Goal: Find contact information: Find contact information

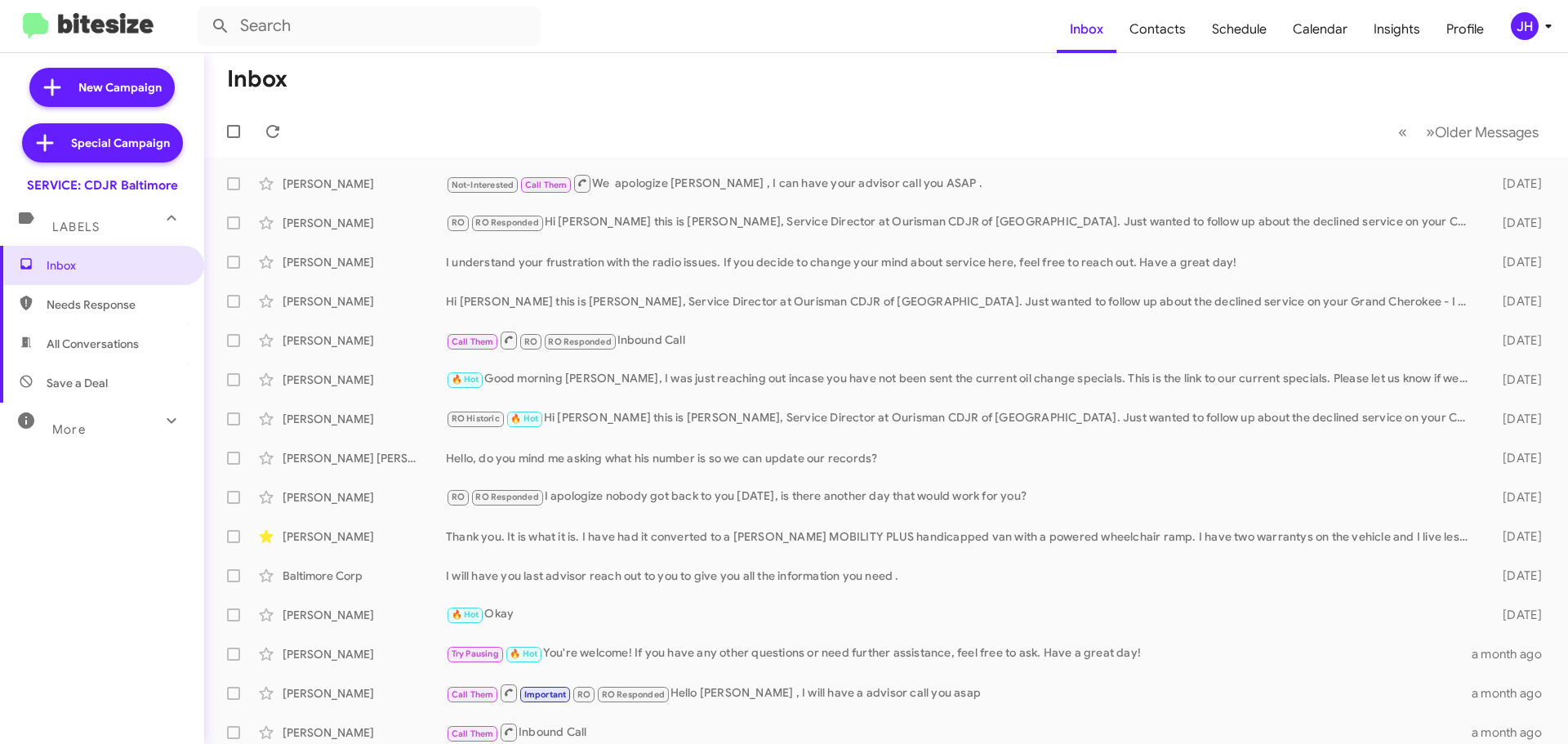
click at [1510, 24] on div "JH" at bounding box center [1524, 26] width 27 height 27
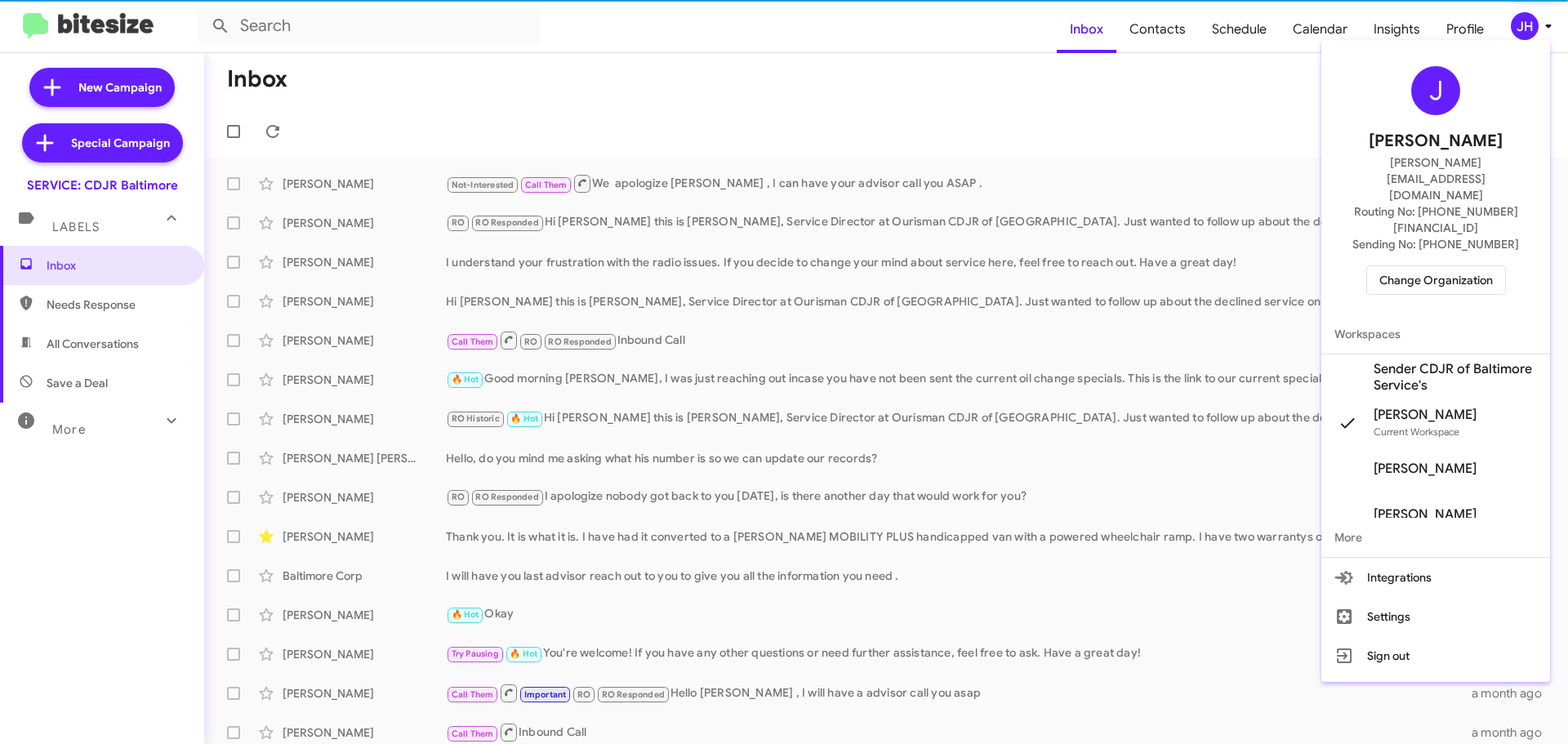
click at [1395, 266] on span "Change Organization" at bounding box center [1436, 280] width 113 height 27
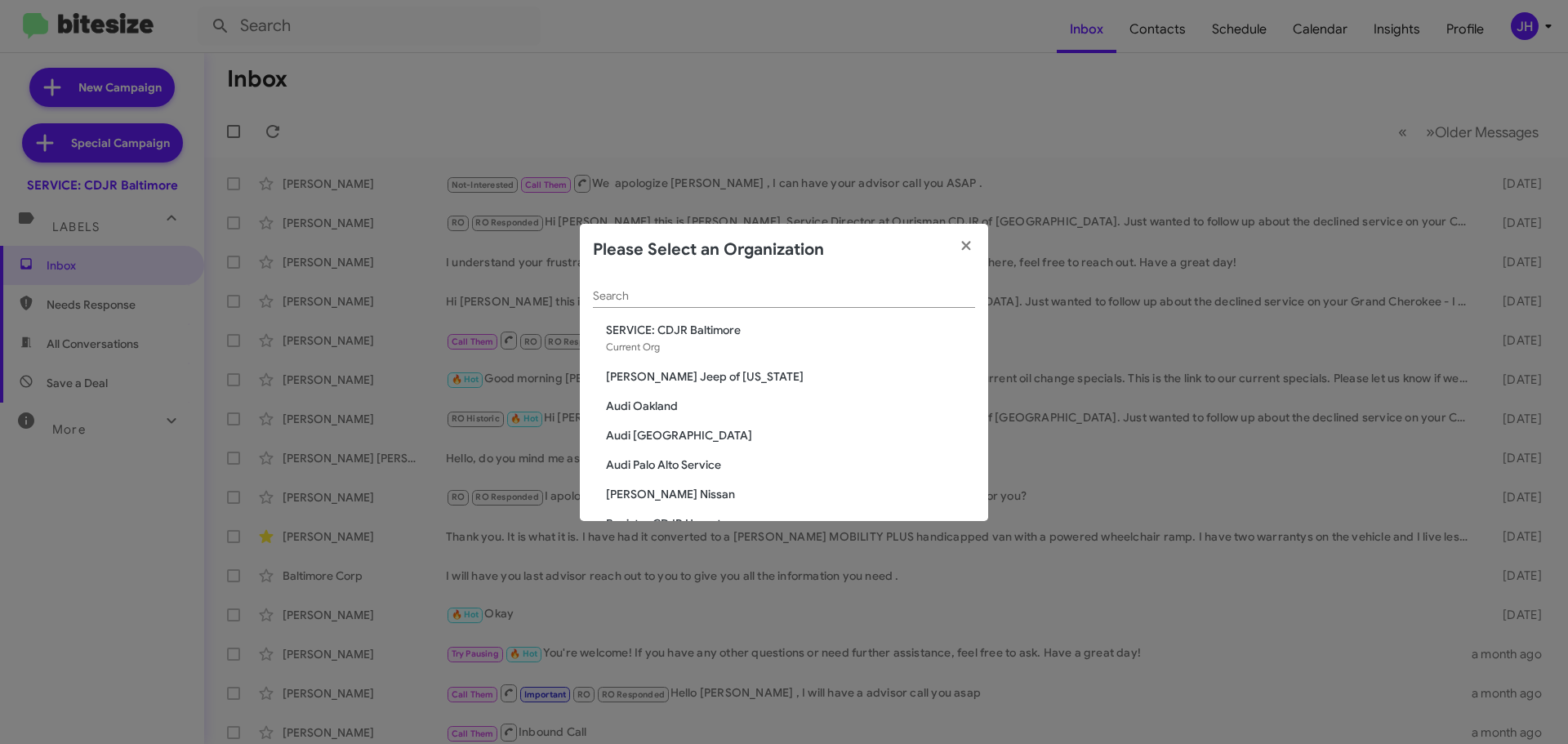
click at [631, 291] on input "Search" at bounding box center [783, 296] width 382 height 13
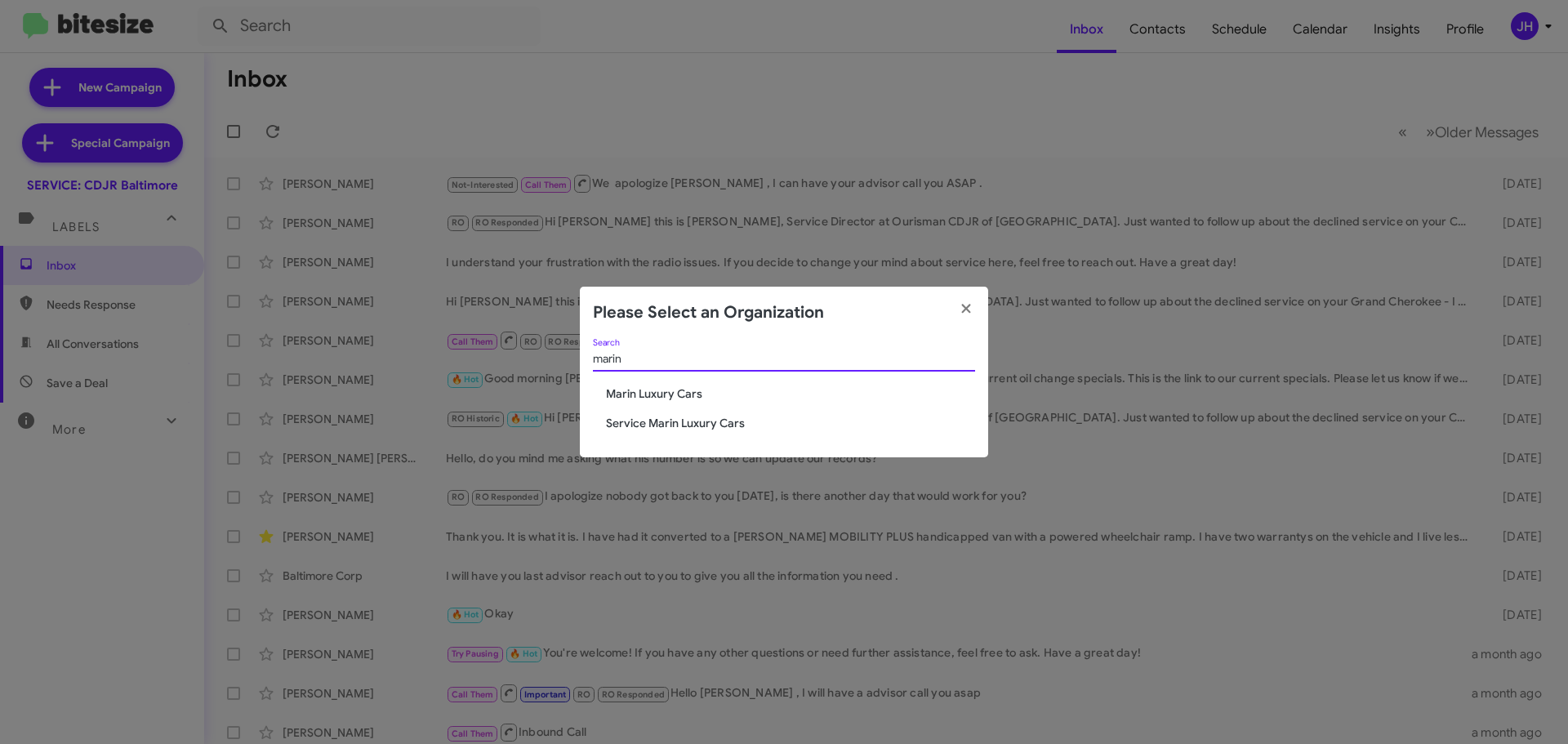
type input "marin"
click at [683, 393] on span "Marin Luxury Cars" at bounding box center [791, 393] width 369 height 16
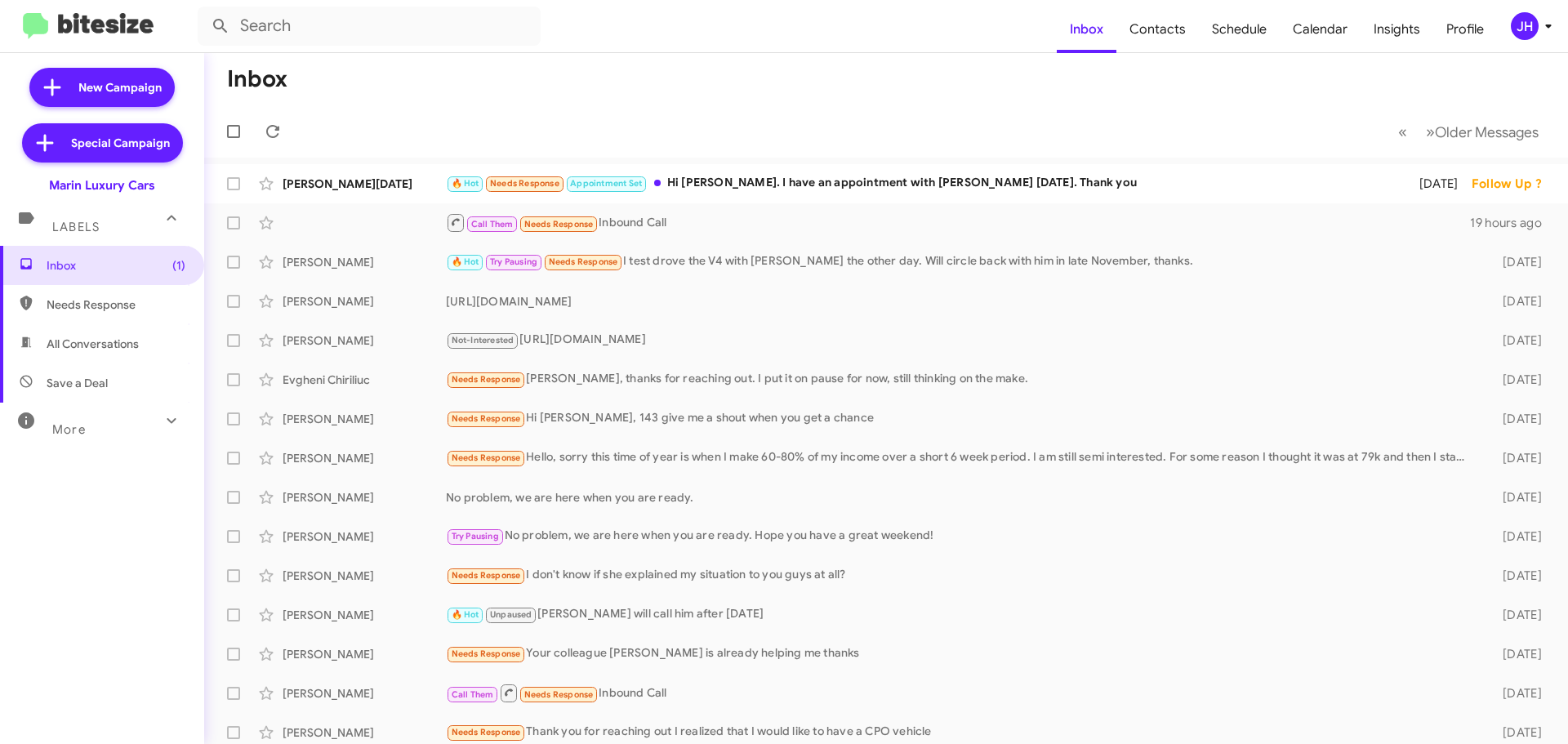
click at [124, 412] on div "More" at bounding box center [85, 422] width 145 height 30
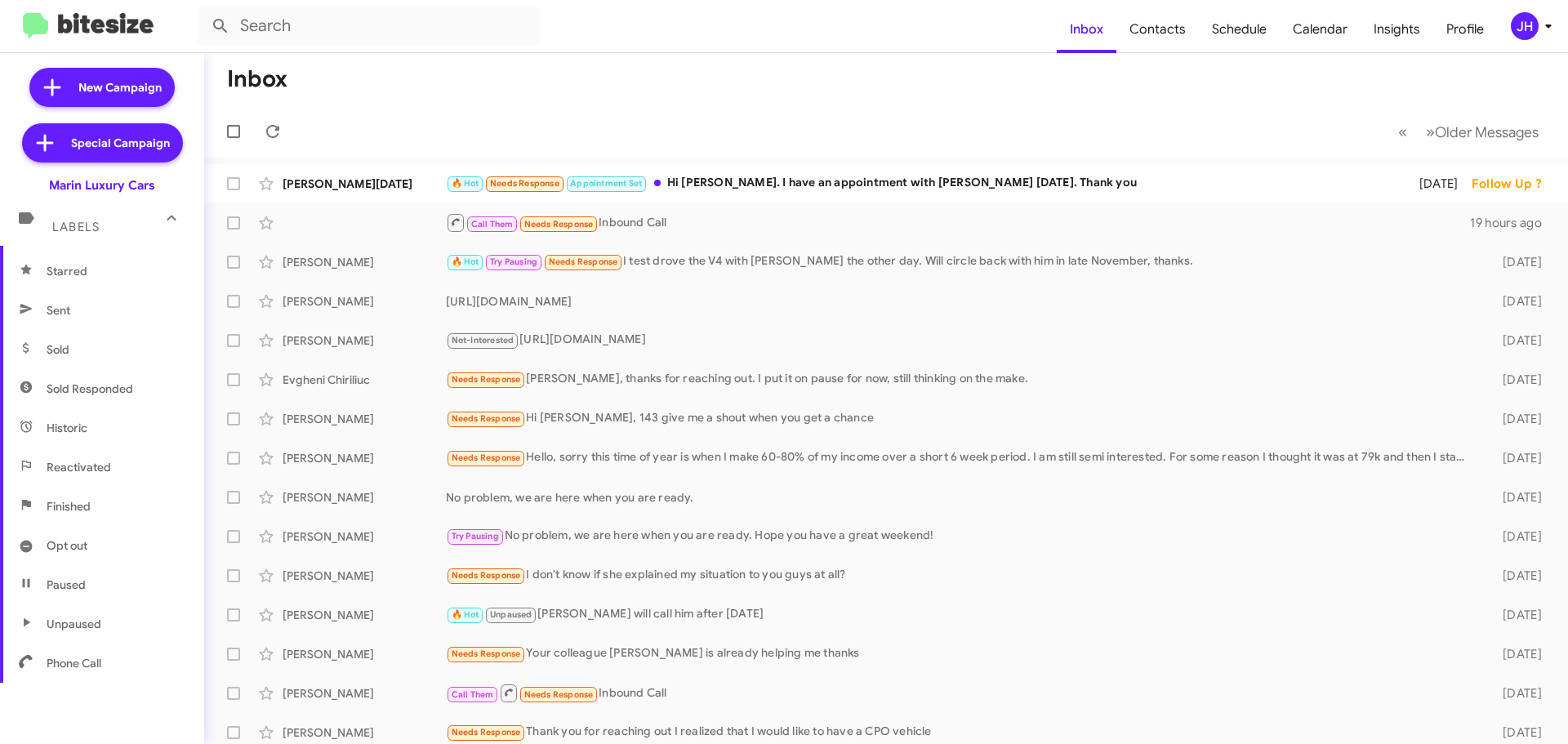
scroll to position [324, 0]
click at [119, 310] on span "Sent" at bounding box center [102, 308] width 204 height 40
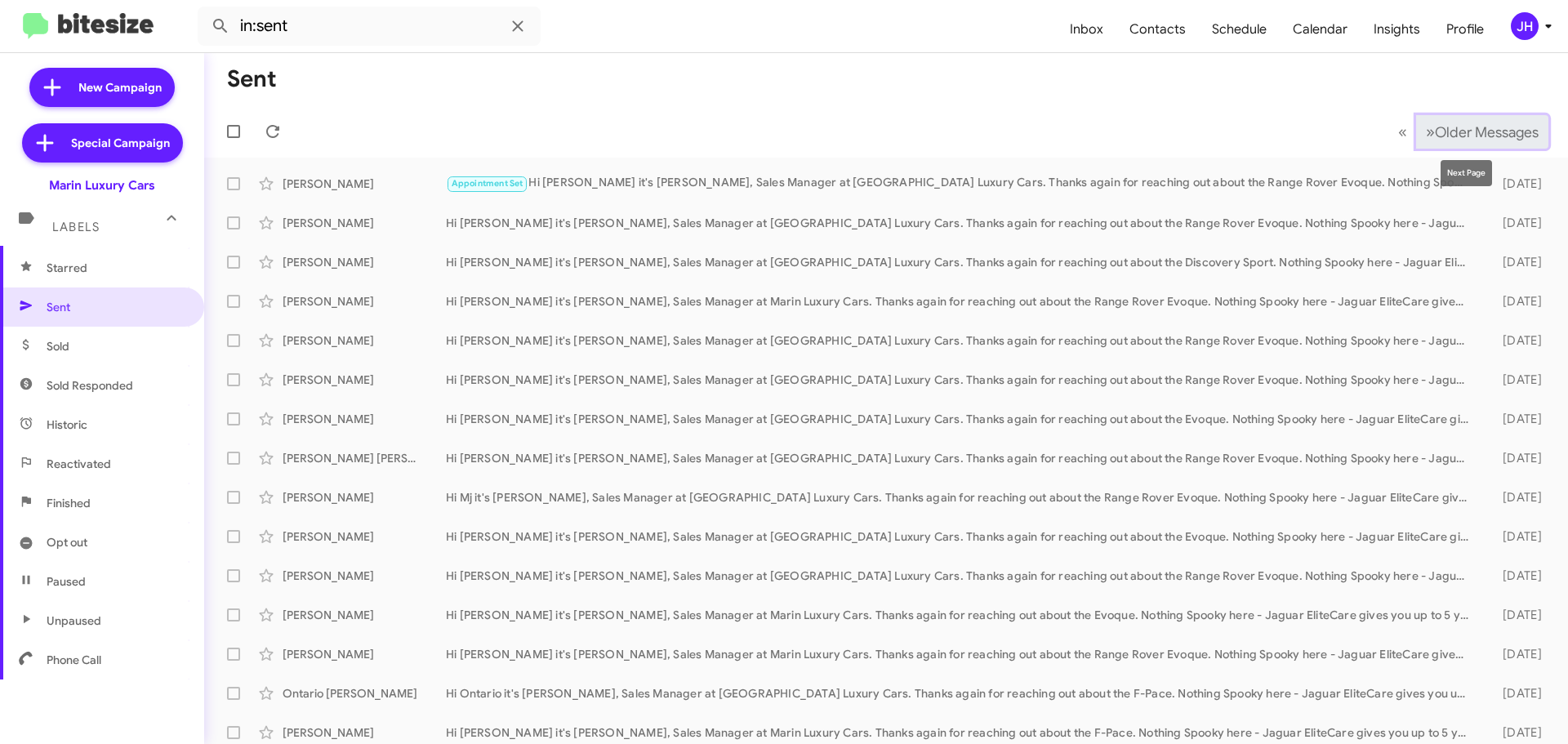
click at [1493, 133] on span "Older Messages" at bounding box center [1486, 132] width 104 height 18
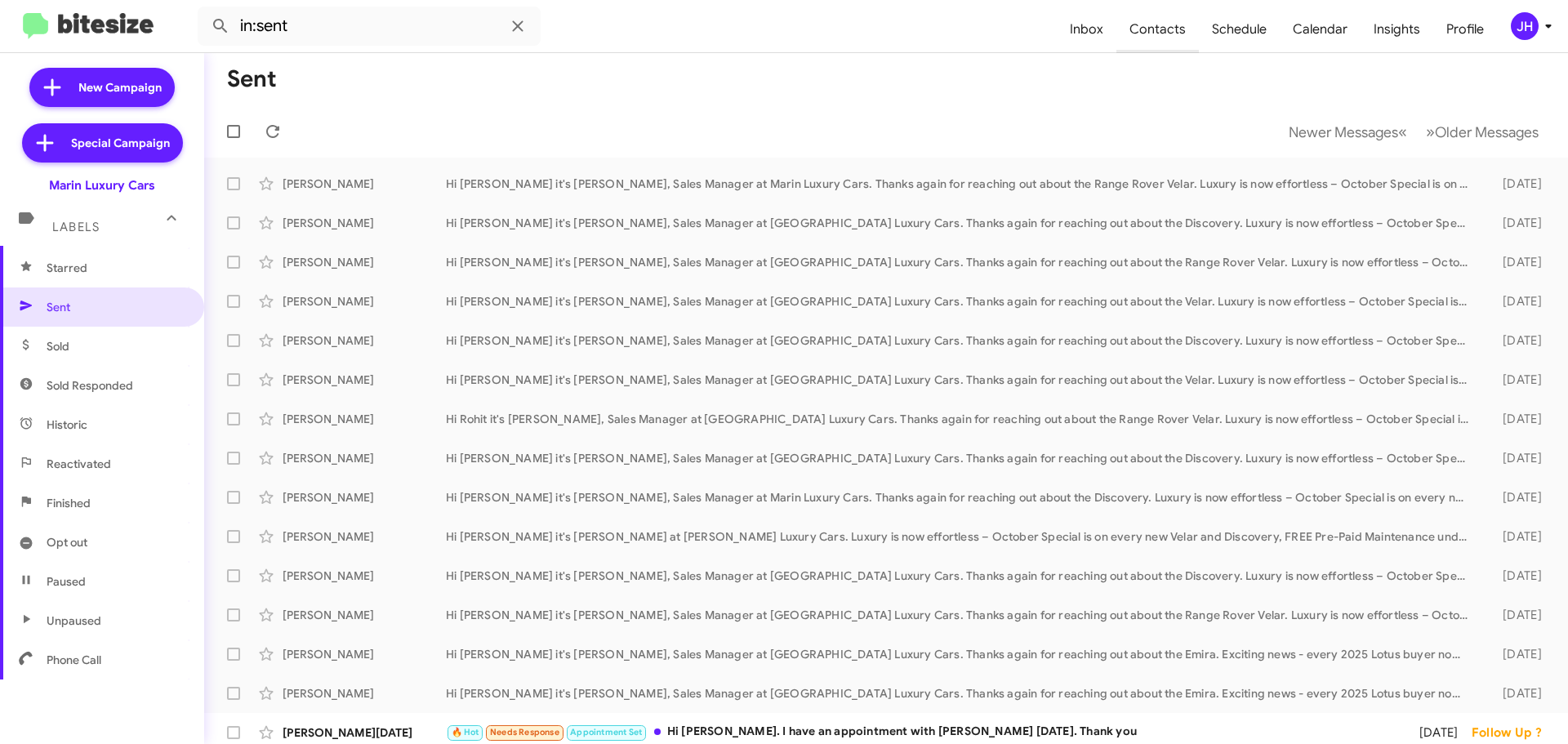
click at [1146, 43] on span "Contacts" at bounding box center [1158, 29] width 82 height 47
type input "in:groups"
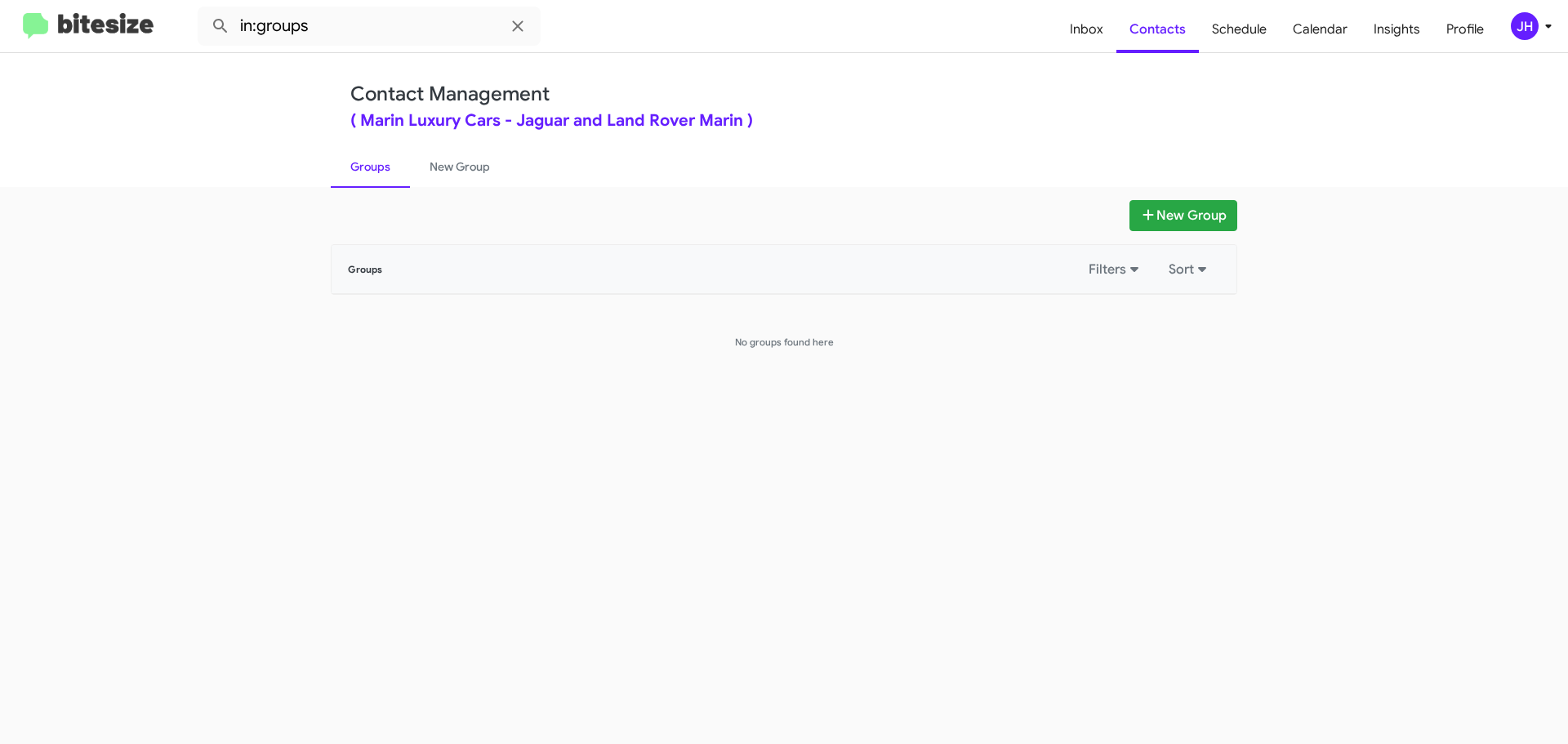
click at [1553, 21] on icon at bounding box center [1547, 26] width 20 height 20
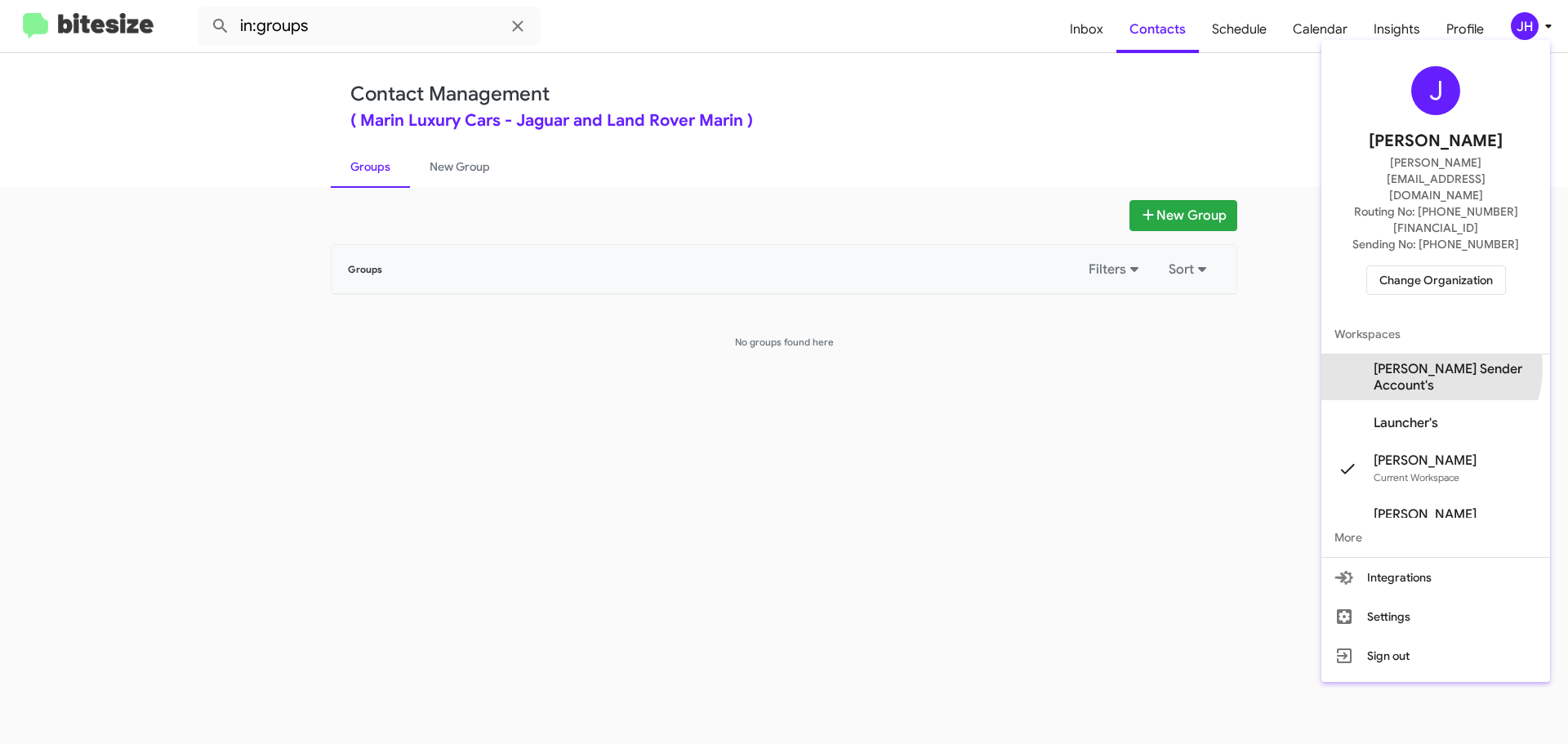
click at [1423, 361] on span "Marin Luxury Sender Account's" at bounding box center [1455, 377] width 163 height 33
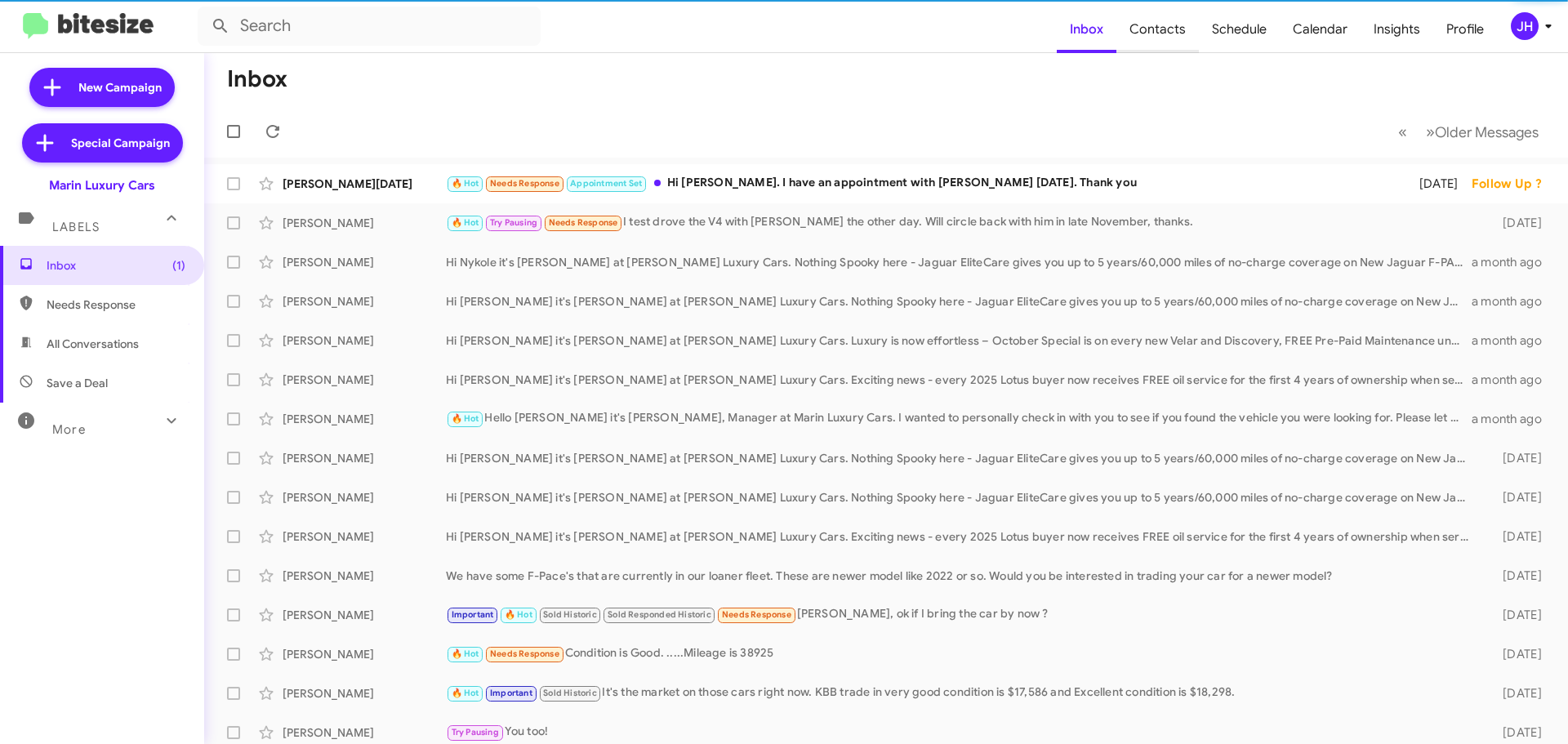
click at [1185, 34] on span "Contacts" at bounding box center [1158, 29] width 82 height 47
type input "in:groups"
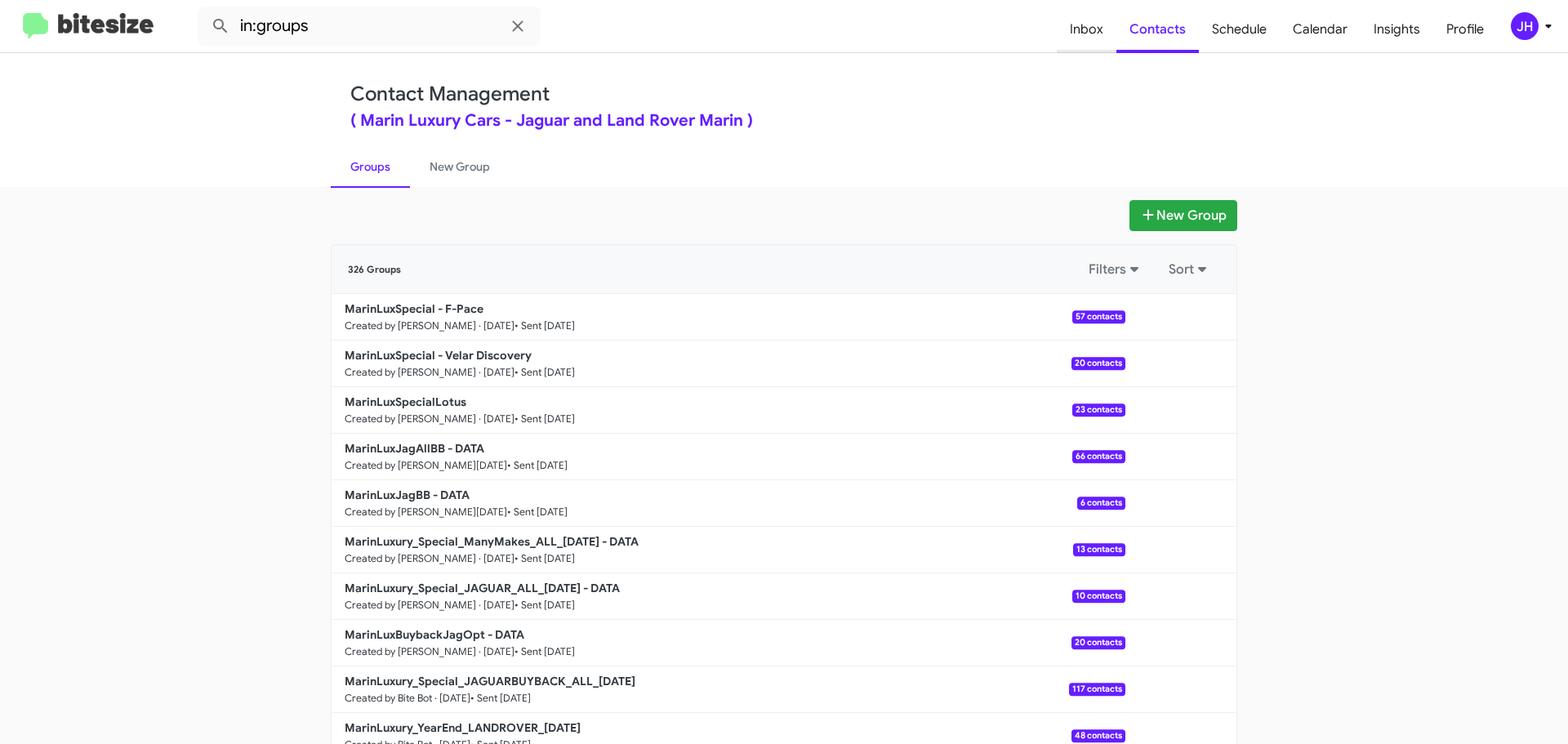
click at [1085, 32] on span "Inbox" at bounding box center [1085, 29] width 59 height 47
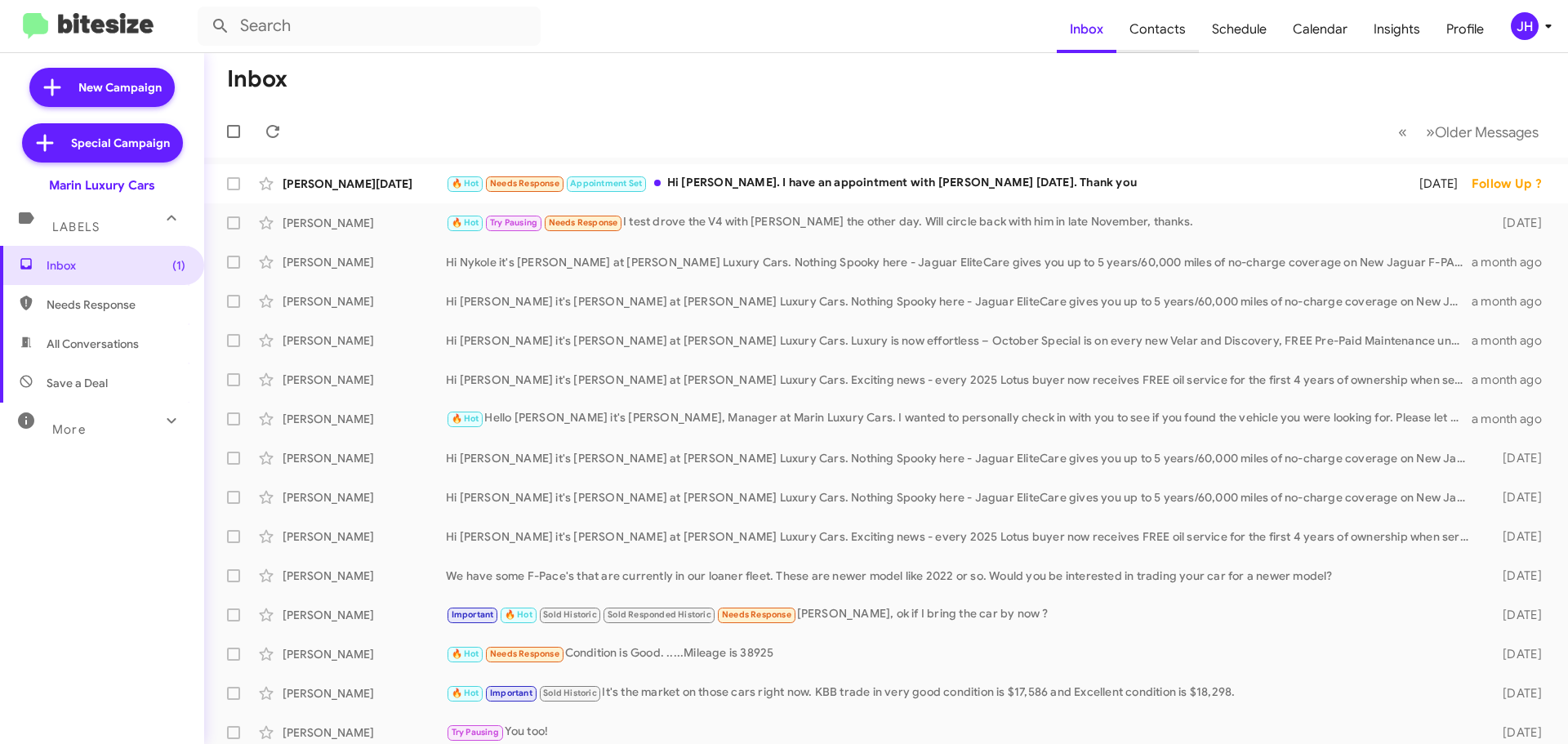
click at [1189, 34] on span "Contacts" at bounding box center [1158, 29] width 82 height 47
type input "in:groups"
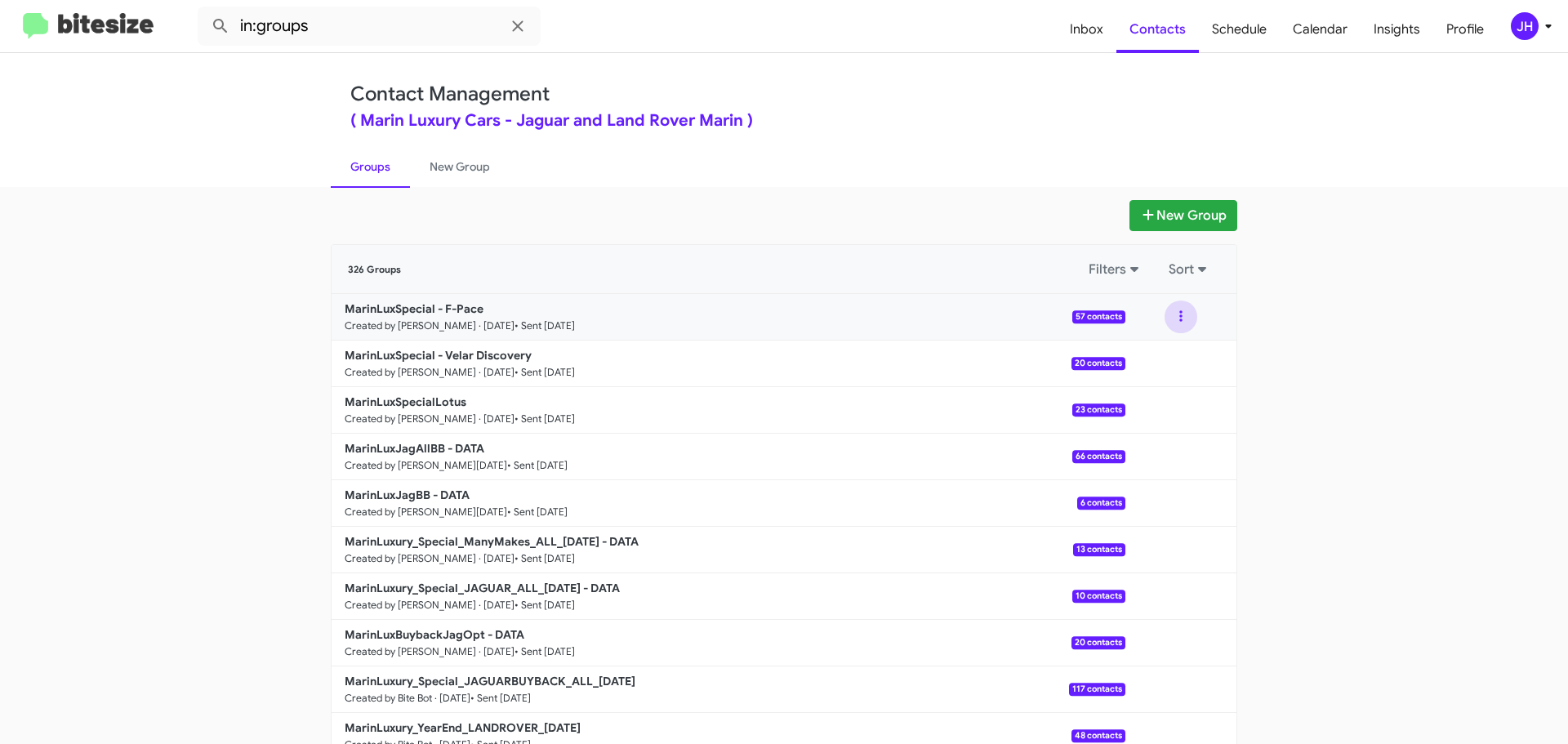
click at [1169, 322] on button at bounding box center [1181, 317] width 33 height 33
click at [1159, 344] on button "View contacts" at bounding box center [1132, 361] width 131 height 40
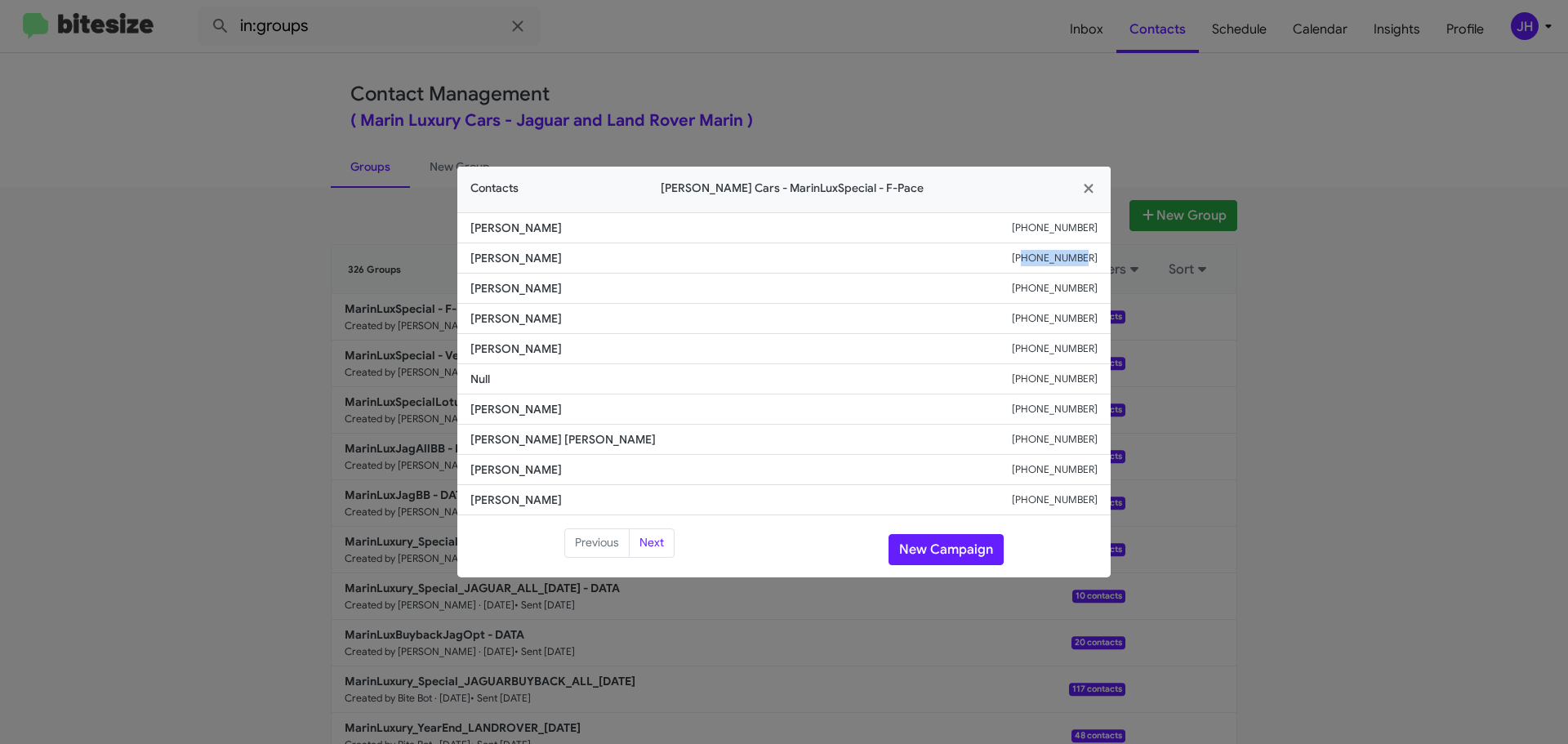
drag, startPoint x: 1099, startPoint y: 256, endPoint x: 1047, endPoint y: 258, distance: 52.0
click at [1047, 258] on li "Sri Kanth +18133234251" at bounding box center [783, 258] width 653 height 30
copy small "8133234251"
click at [1092, 187] on icon "button" at bounding box center [1089, 188] width 19 height 15
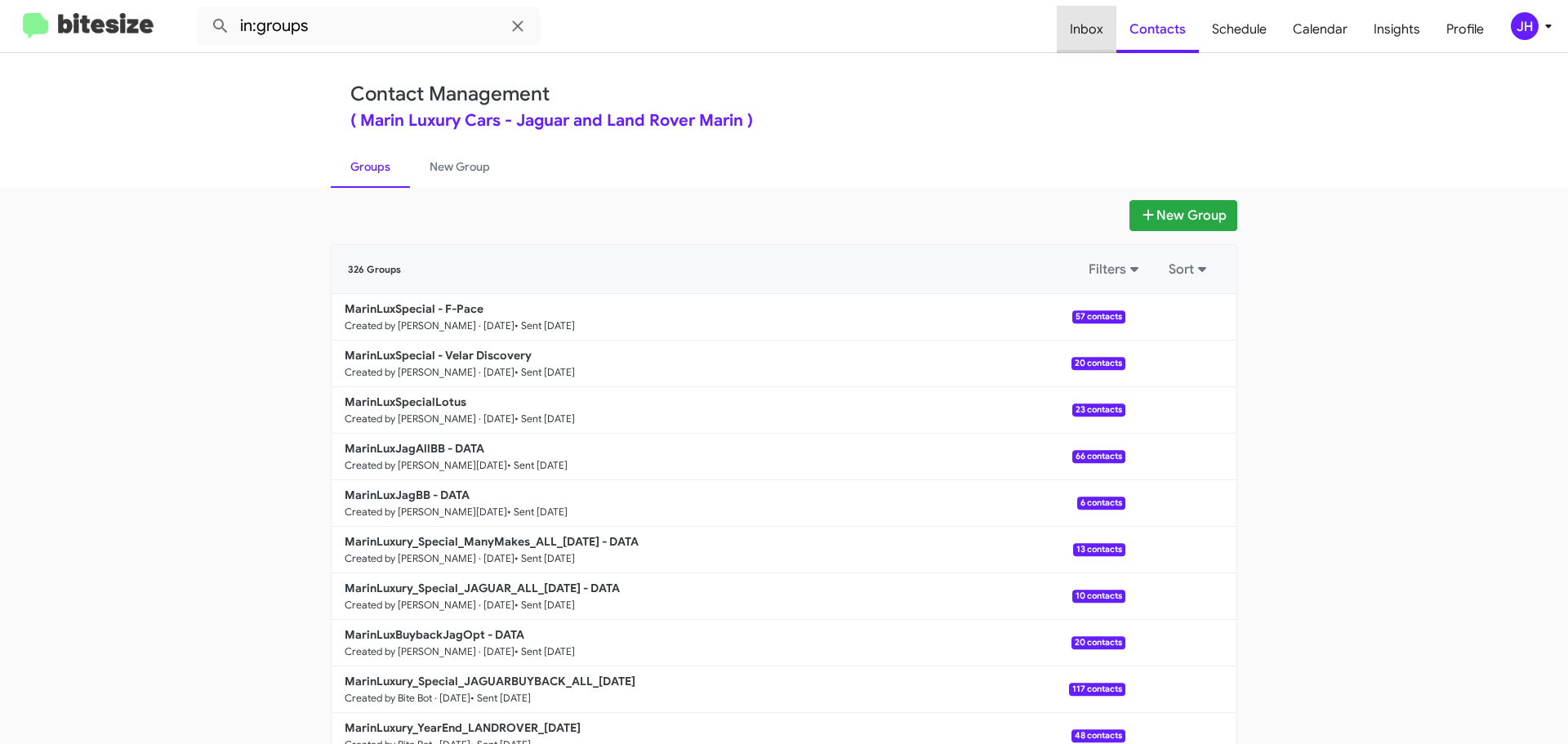
click at [1103, 27] on span "Inbox" at bounding box center [1085, 29] width 59 height 47
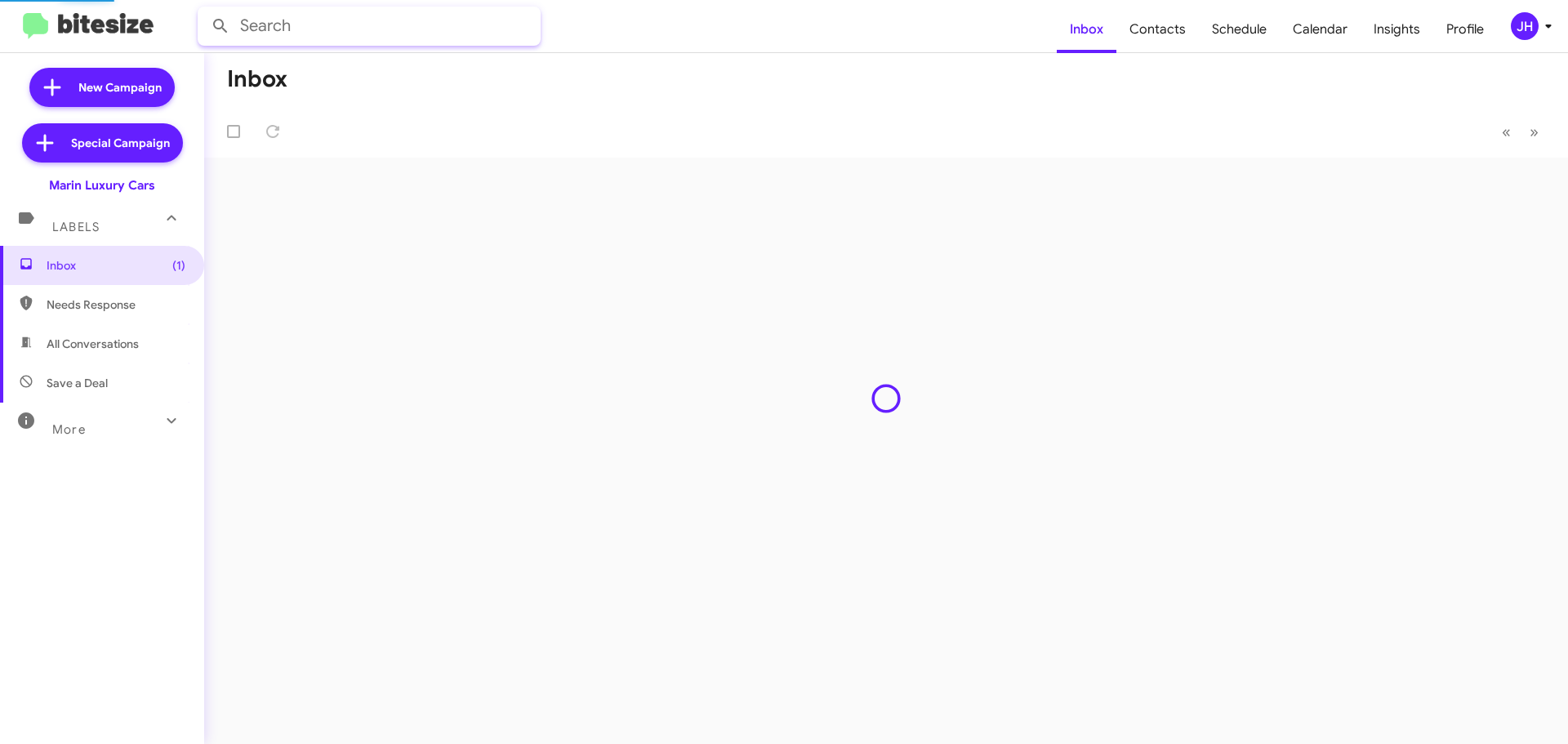
click at [331, 25] on input "text" at bounding box center [368, 27] width 343 height 40
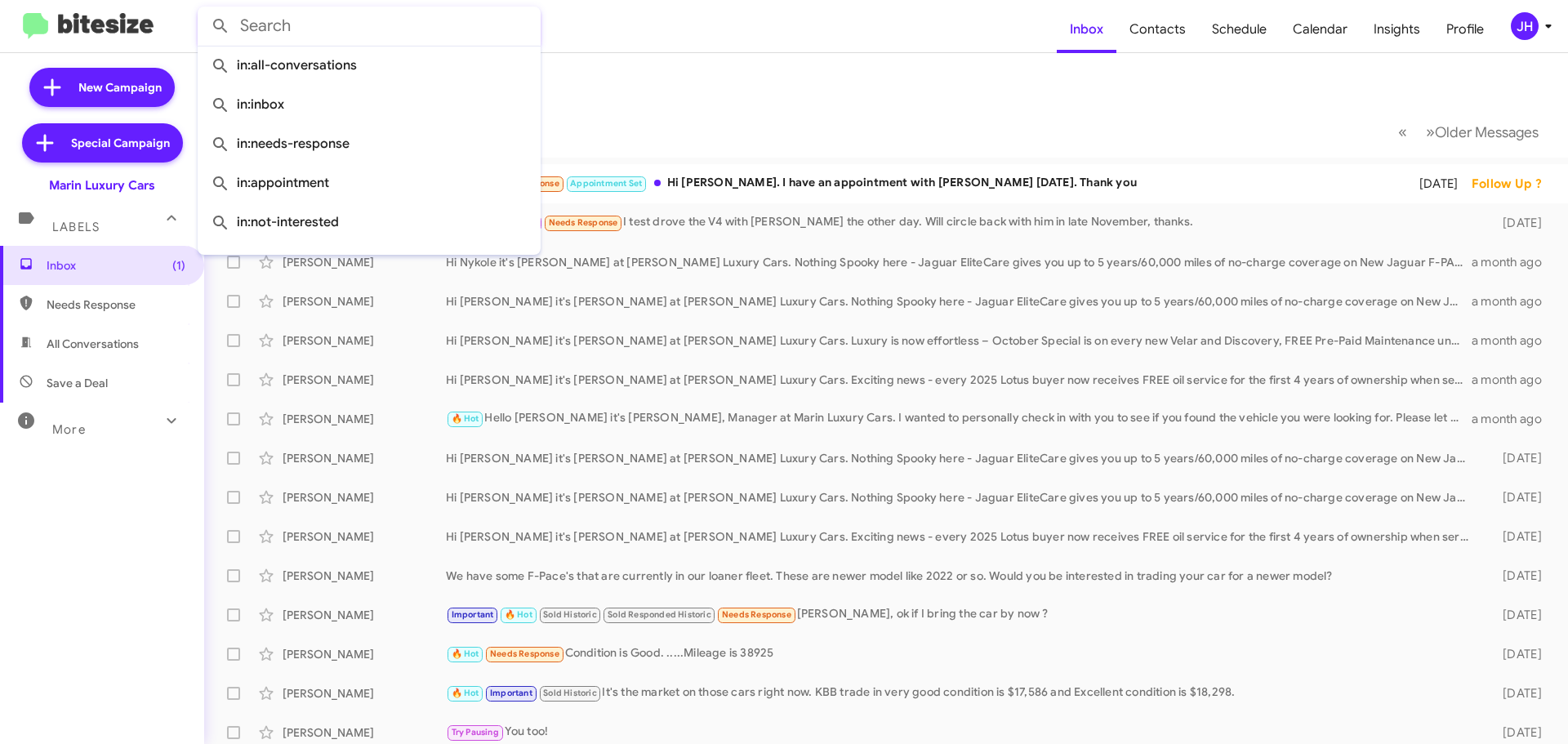
paste input "8133234251"
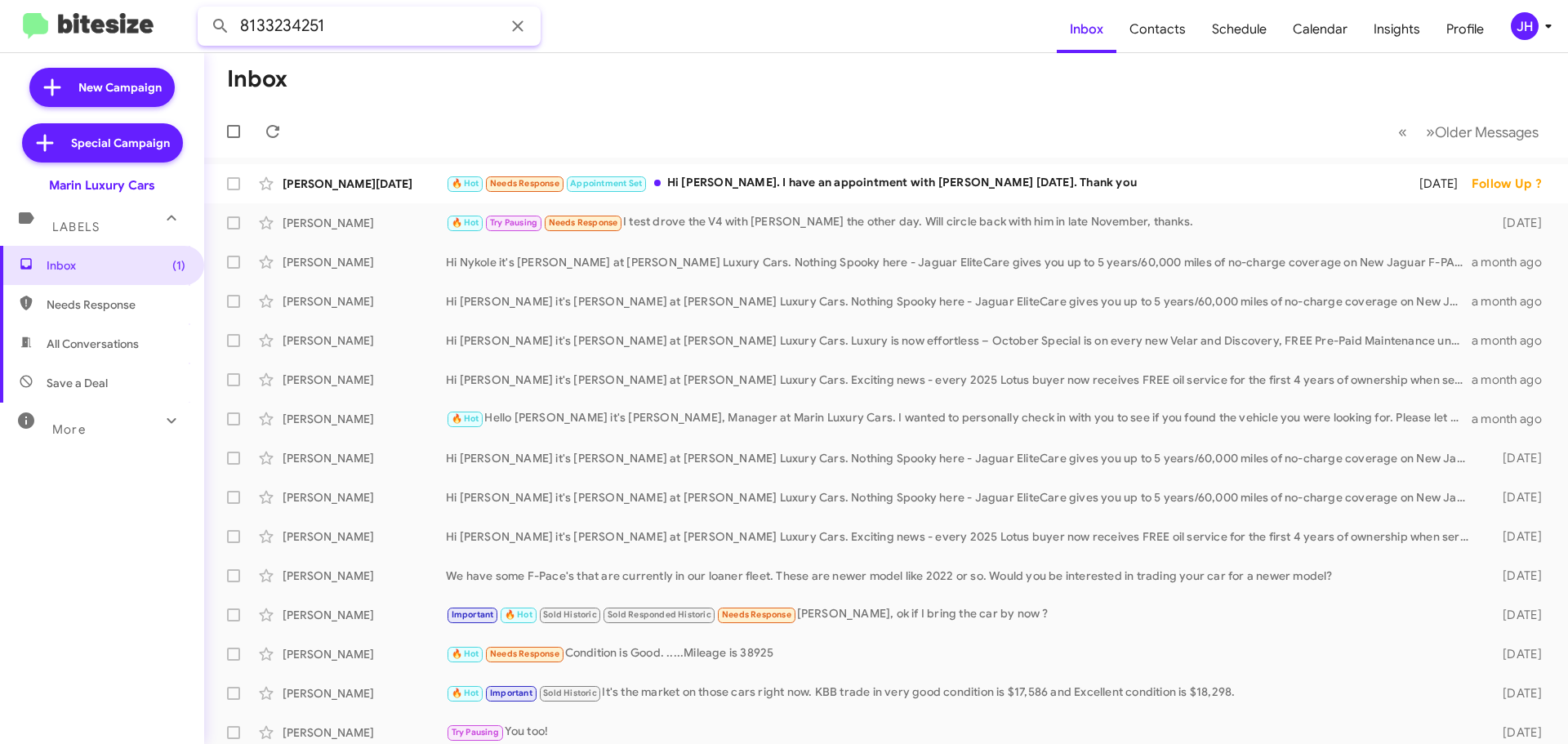
click at [204, 9] on button at bounding box center [221, 26] width 33 height 33
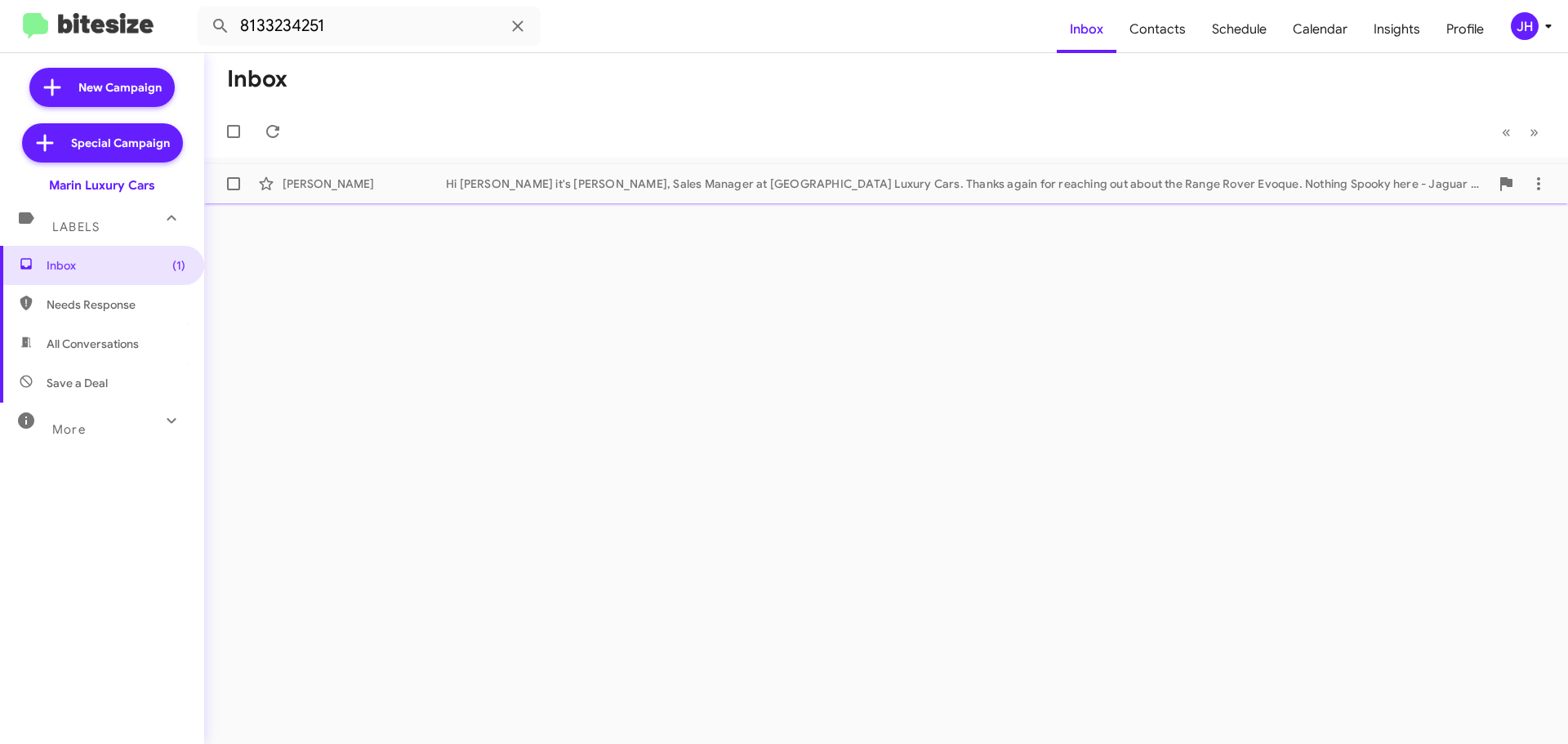
click at [611, 201] on span "Sri Kanth Hi Sri it's Conley Byrnes, Sales Manager at Marin Luxury Cars. Thanks…" at bounding box center [886, 184] width 1364 height 40
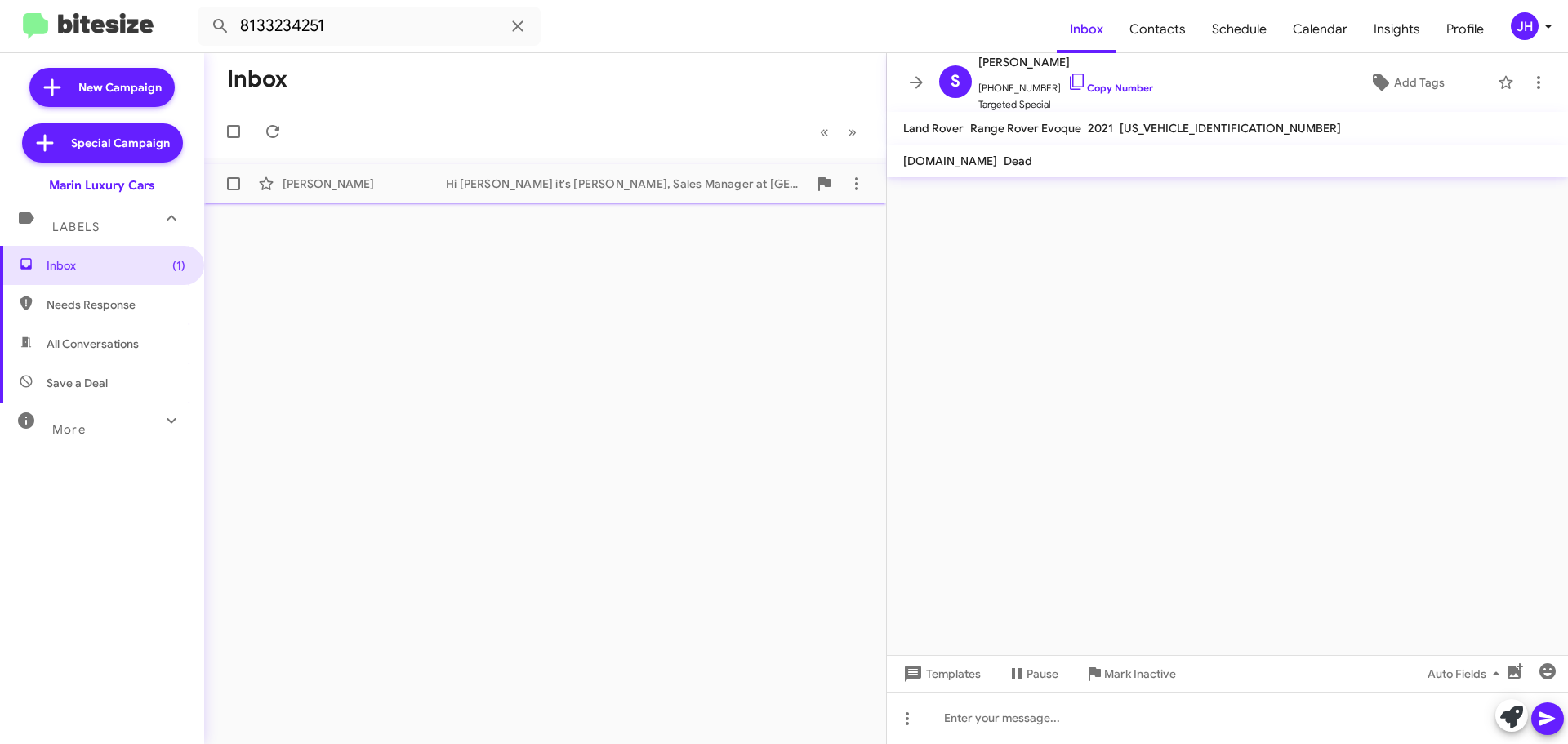
click at [635, 180] on div "Hi Sri it's Conley Byrnes, Sales Manager at Marin Luxury Cars. Thanks again for…" at bounding box center [626, 183] width 362 height 16
click at [107, 421] on div "More" at bounding box center [85, 422] width 145 height 30
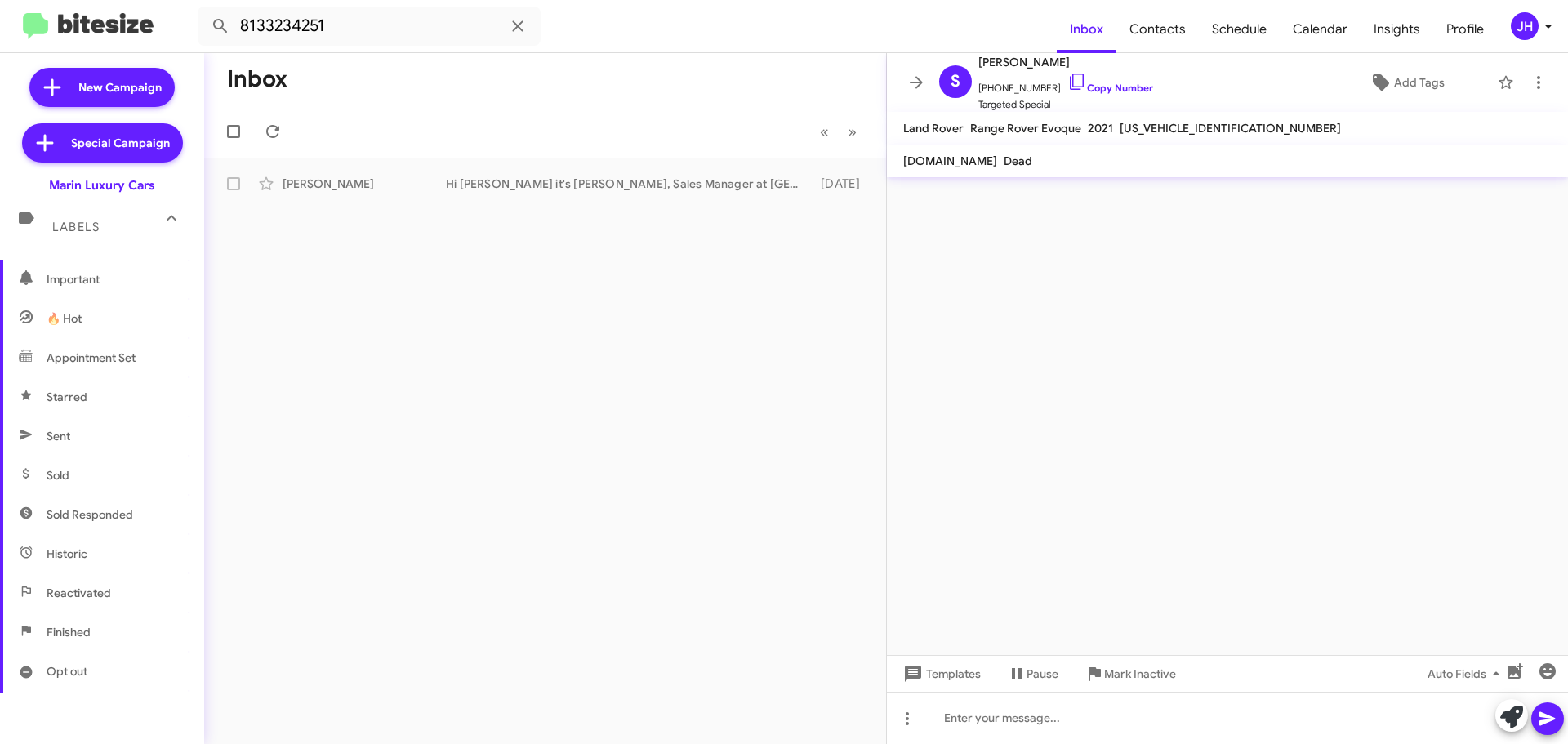
scroll to position [245, 0]
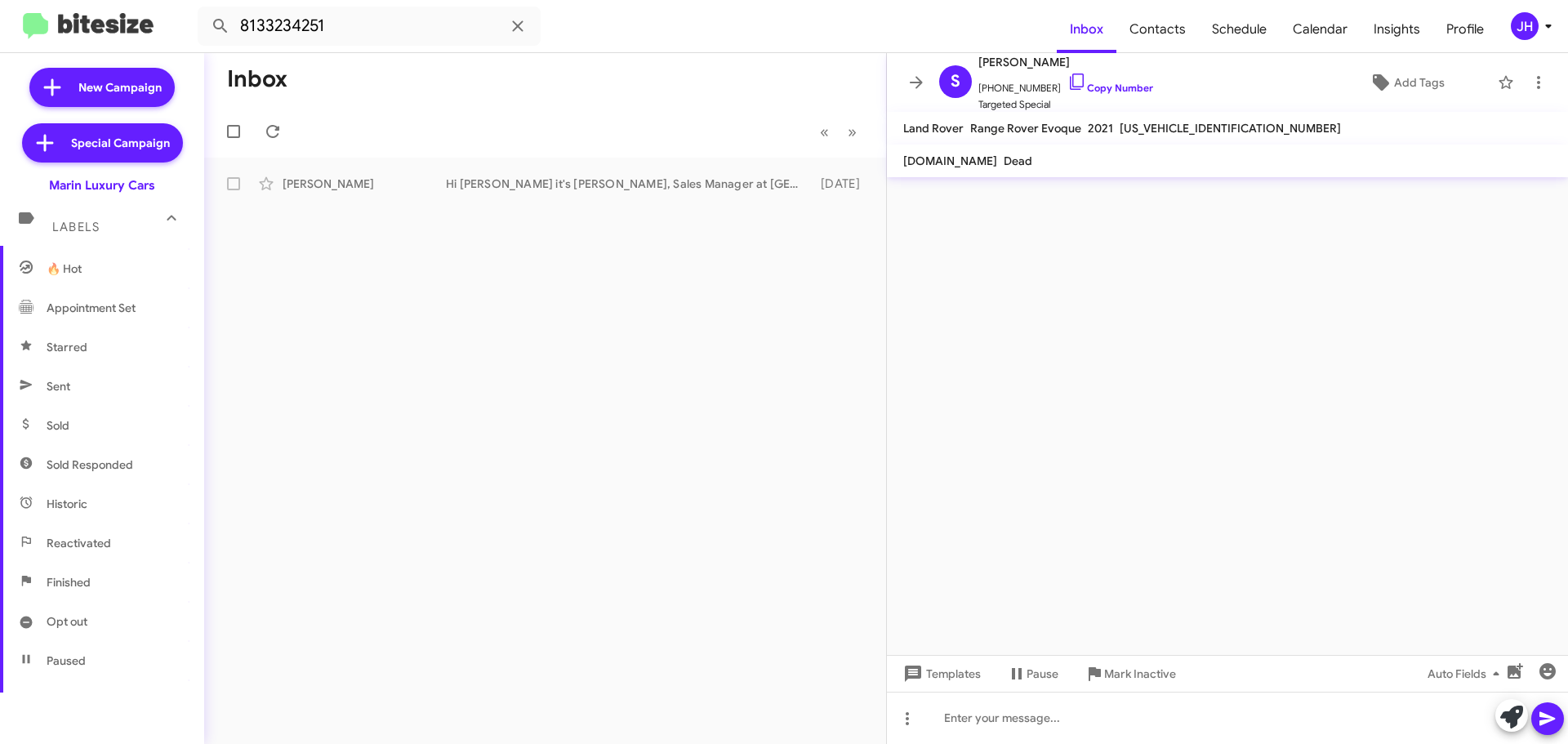
click at [100, 397] on span "Sent" at bounding box center [102, 387] width 204 height 40
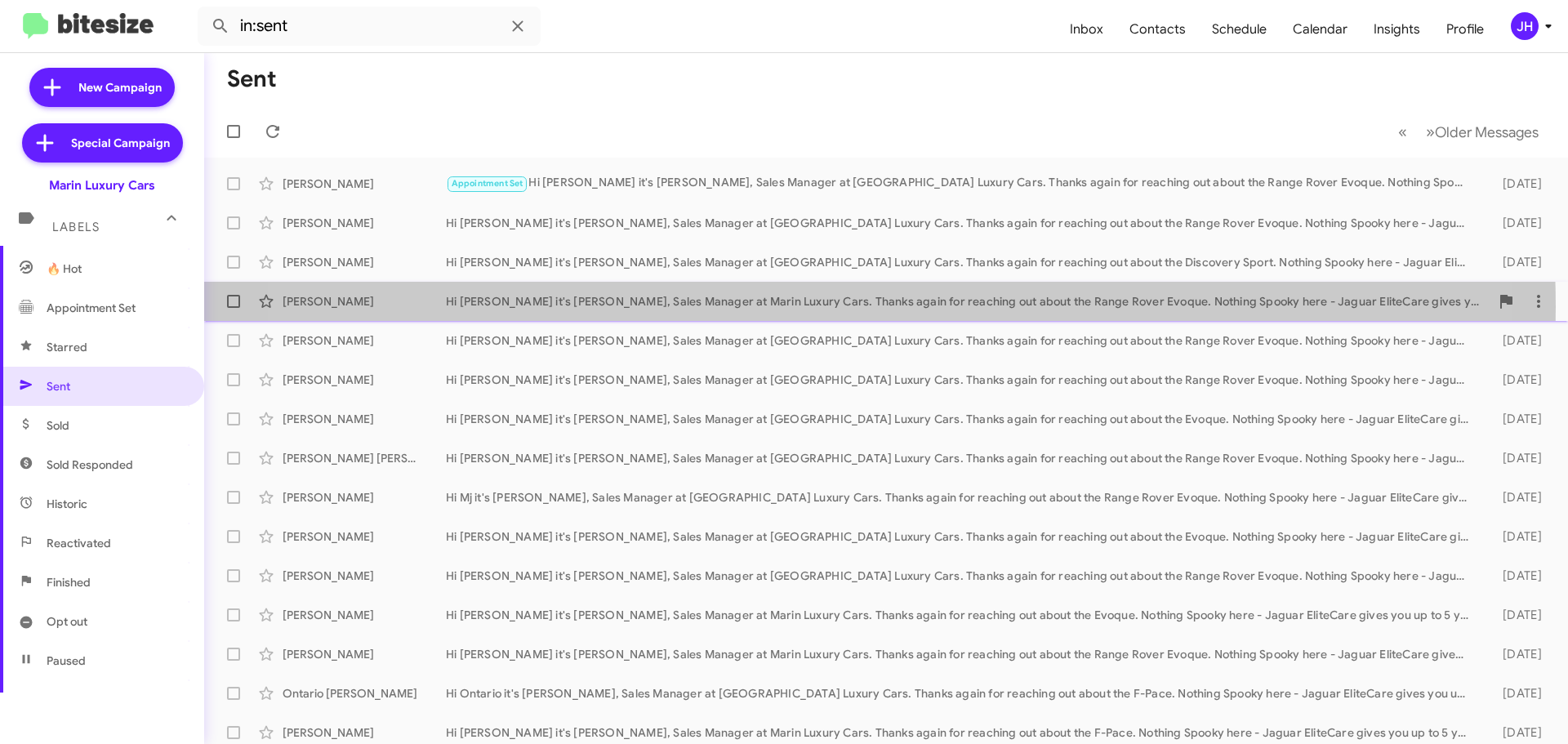
click at [807, 307] on div "Hi Akuila it's Conley Byrnes, Sales Manager at Marin Luxury Cars. Thanks again …" at bounding box center [967, 301] width 1043 height 16
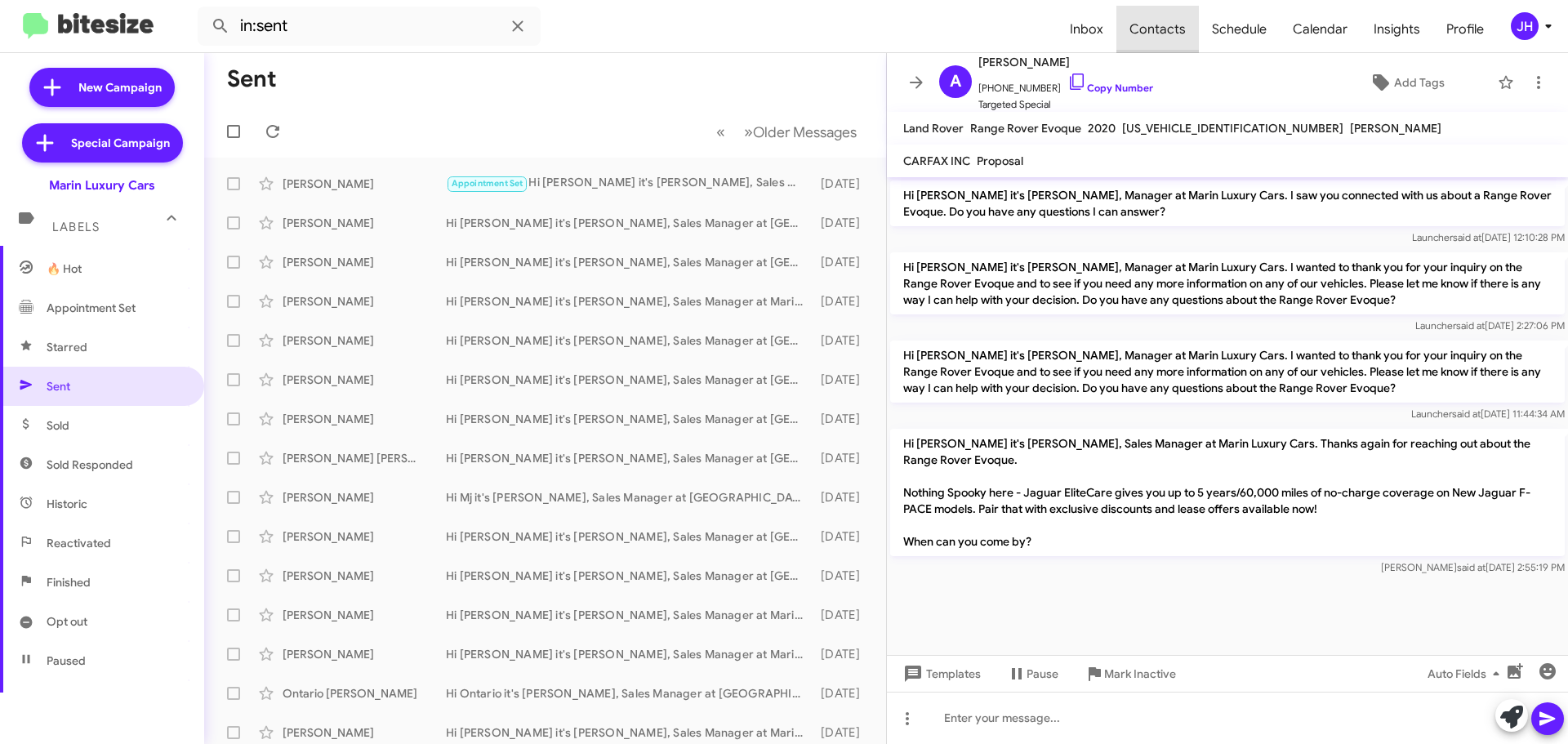
click at [1170, 32] on span "Contacts" at bounding box center [1158, 29] width 82 height 47
type input "in:groups"
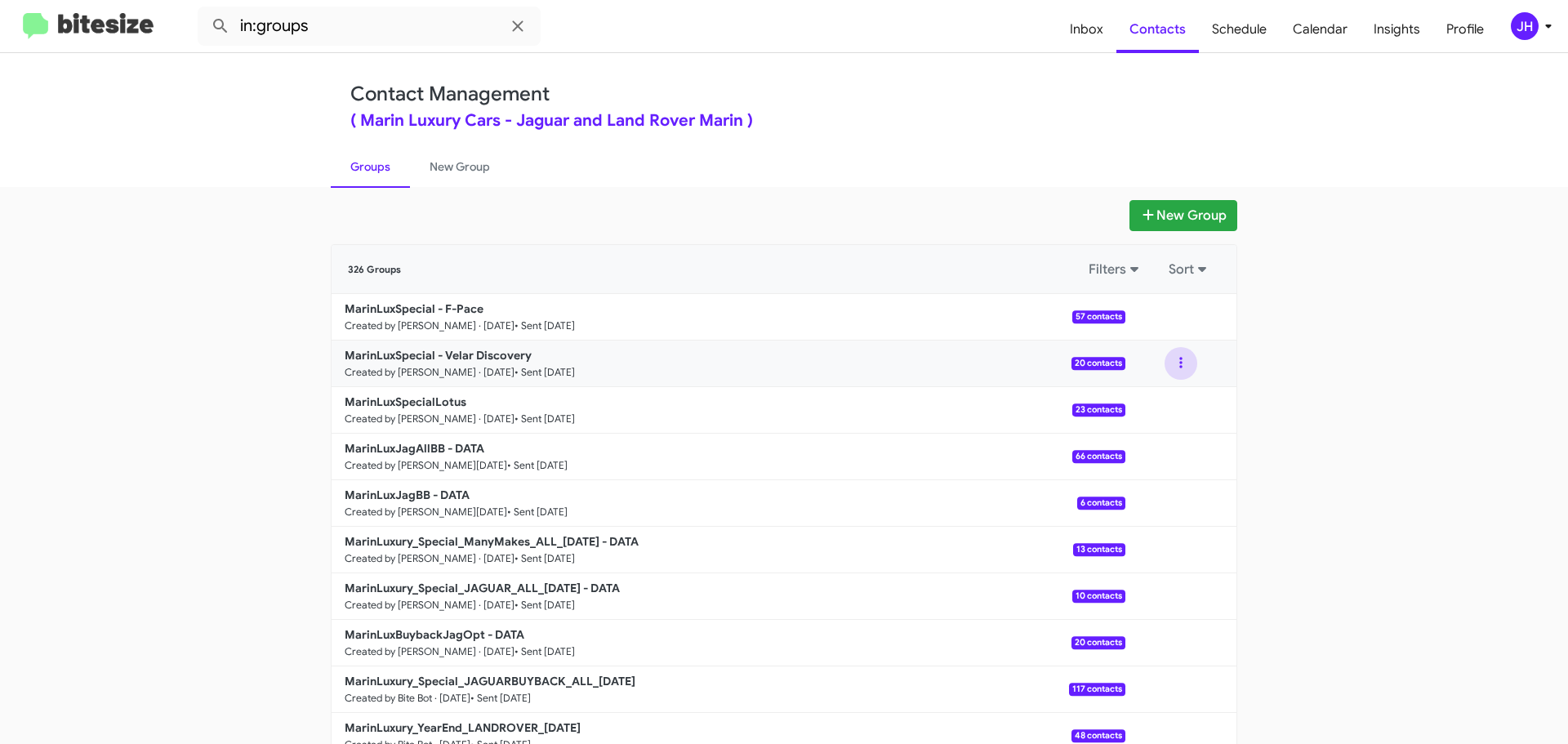
click at [1182, 362] on button at bounding box center [1181, 363] width 33 height 33
click at [1133, 399] on button "View contacts" at bounding box center [1132, 408] width 131 height 40
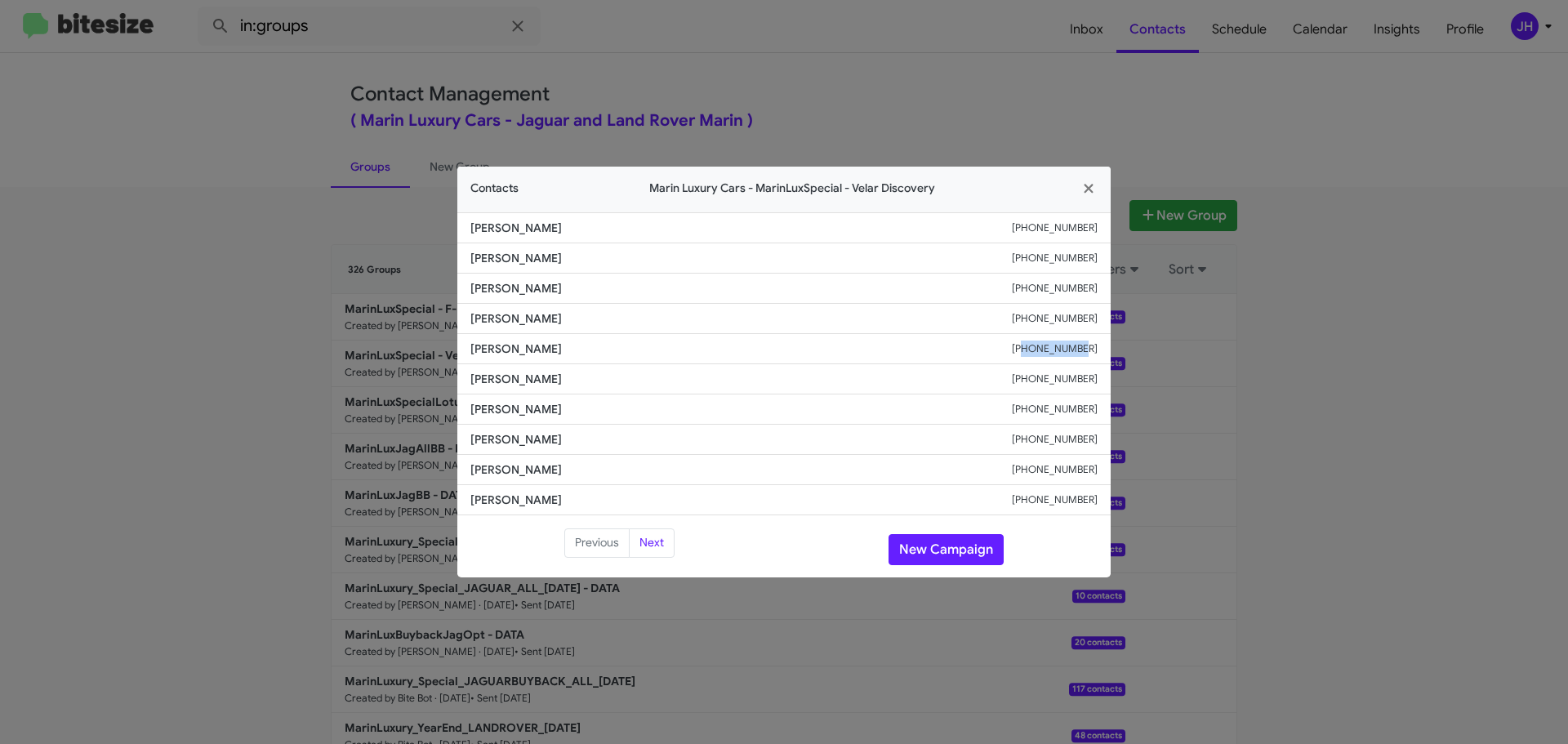
drag, startPoint x: 1103, startPoint y: 346, endPoint x: 1042, endPoint y: 352, distance: 61.3
click at [1042, 352] on li "Debbie Snodgrass +14157100955" at bounding box center [783, 349] width 653 height 30
copy small "4157100955"
click at [974, 139] on modal-container "Contacts Marin Luxury Cars - MarinLuxSpecial - Velar Discovery Hannah Brown +14…" at bounding box center [784, 372] width 1568 height 744
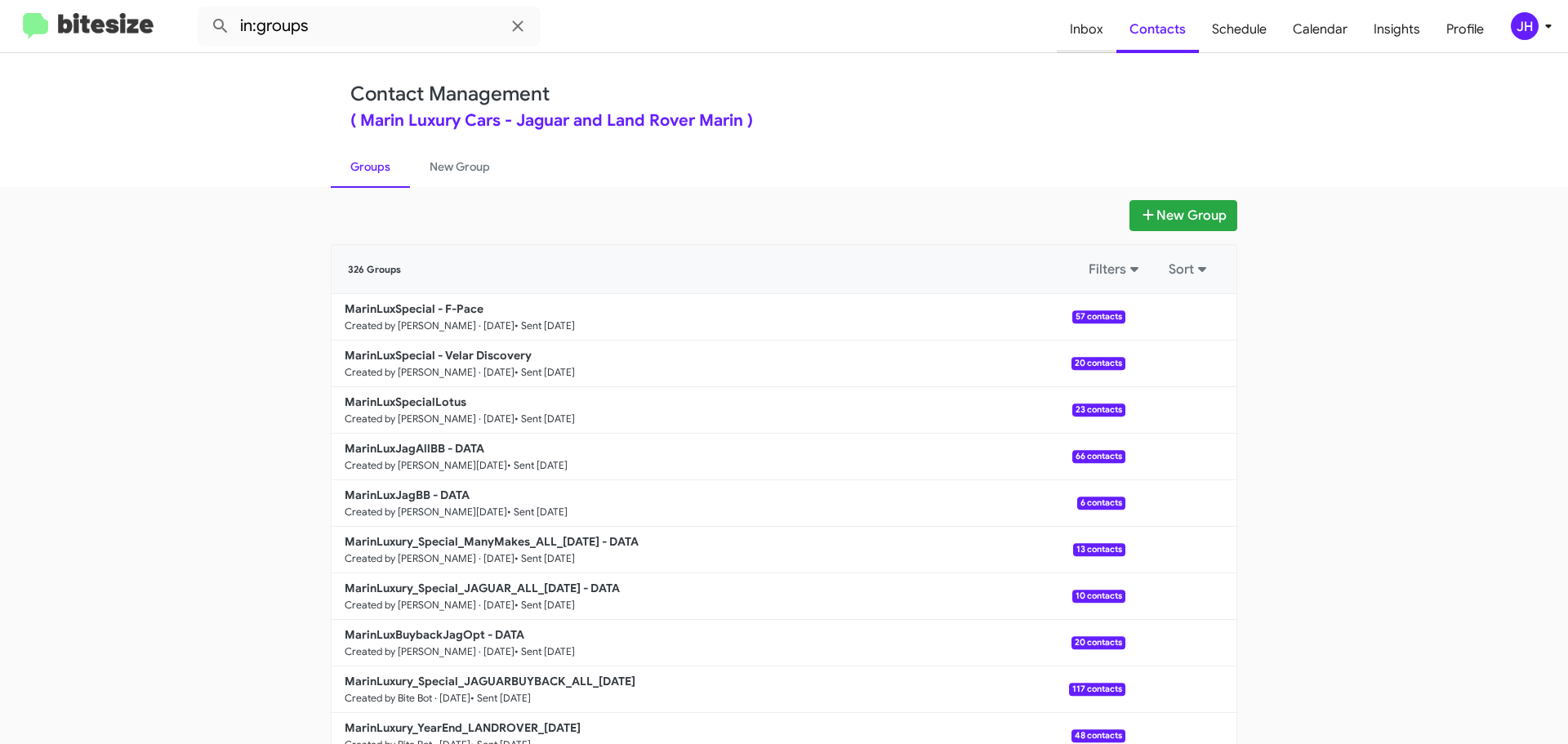
click at [1088, 36] on span "Inbox" at bounding box center [1085, 29] width 59 height 47
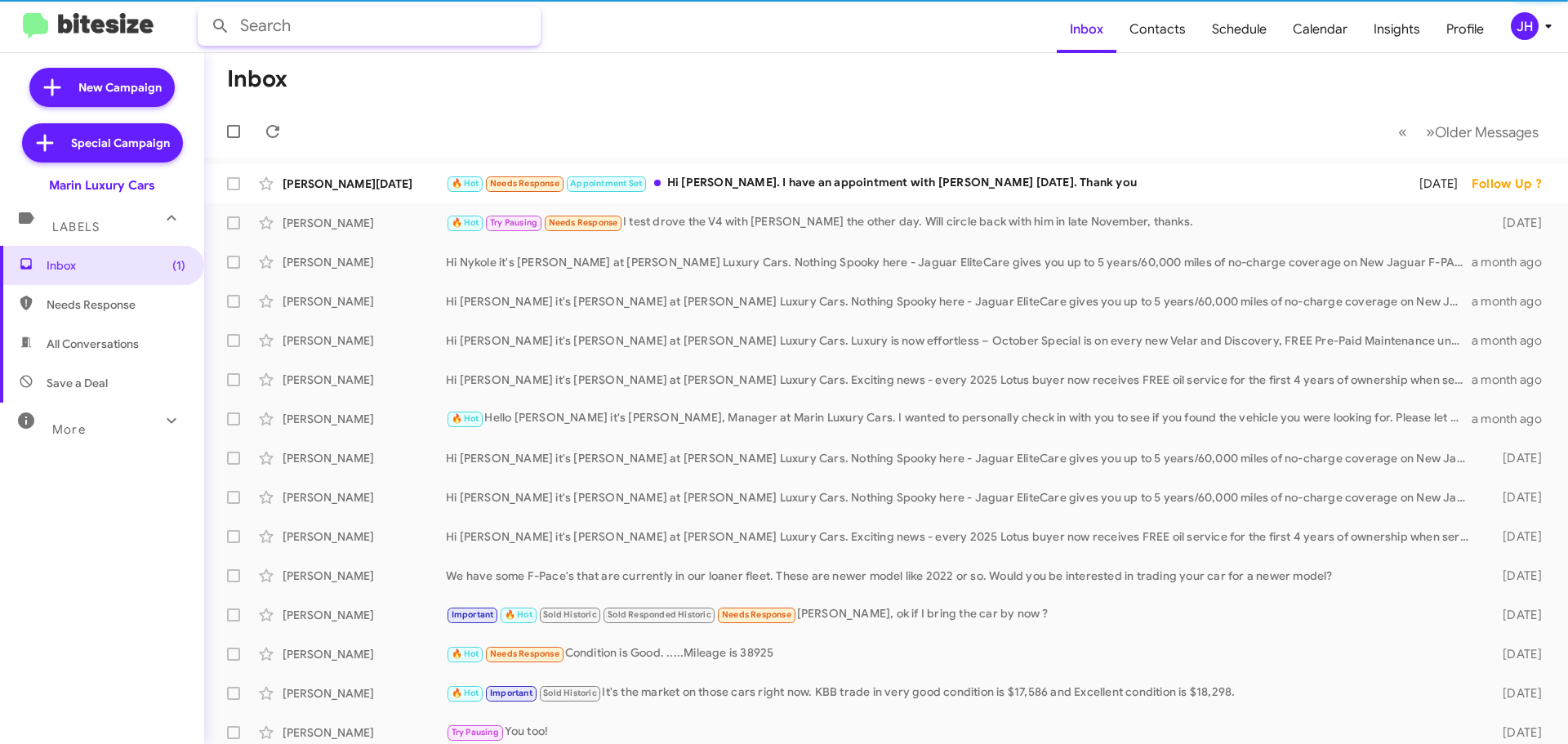
click at [331, 21] on input "text" at bounding box center [368, 27] width 343 height 40
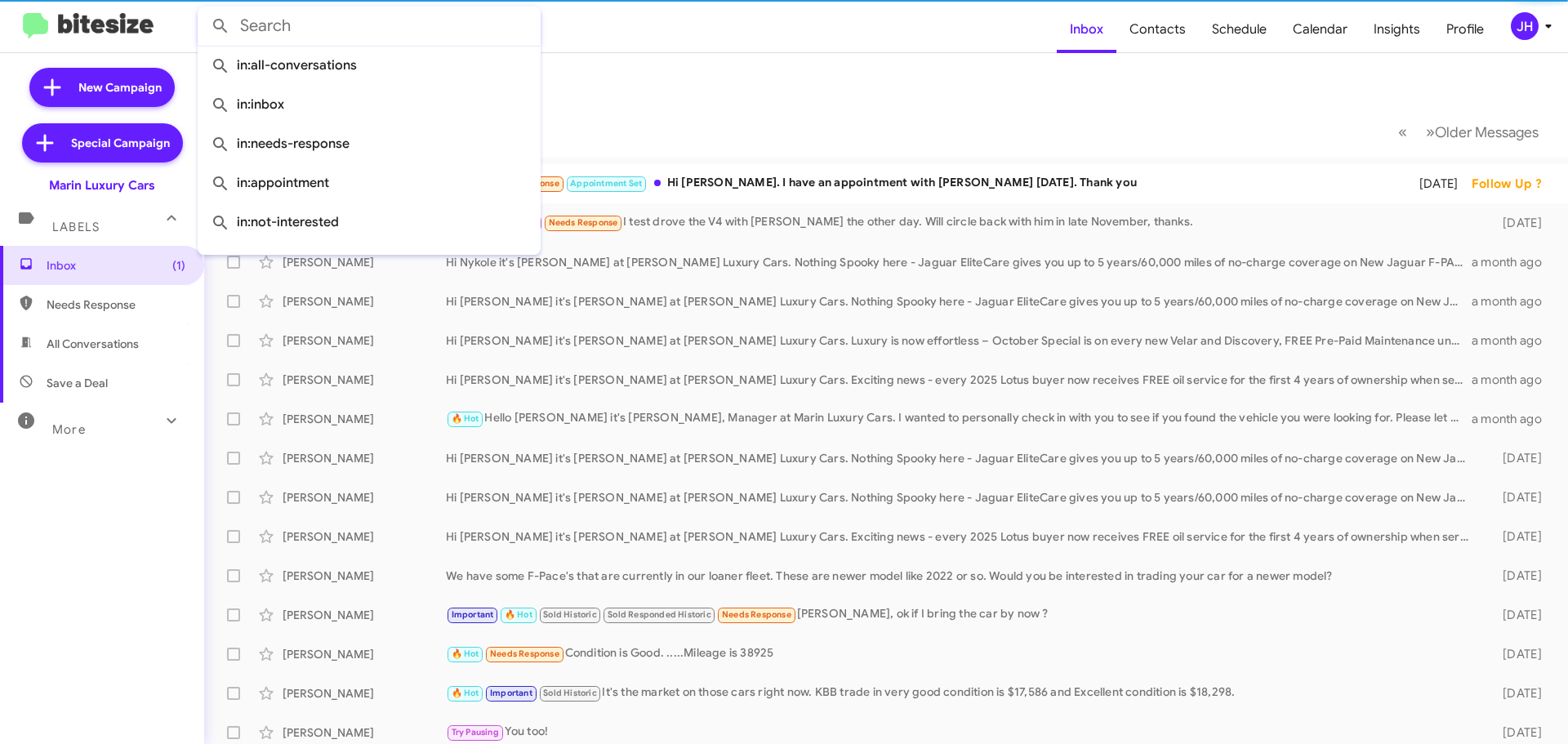
paste input "4157100955"
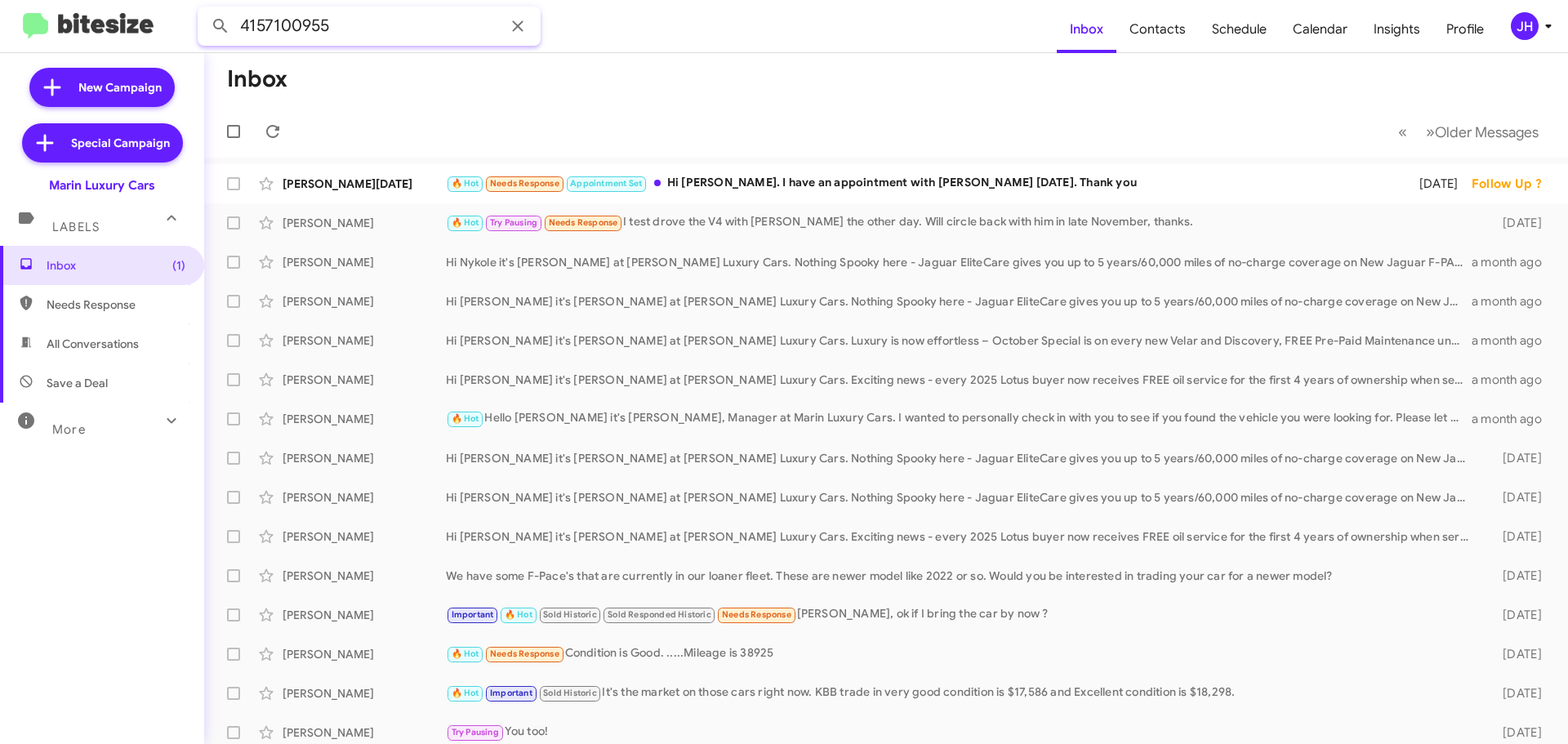
click at [204, 9] on button at bounding box center [221, 26] width 33 height 33
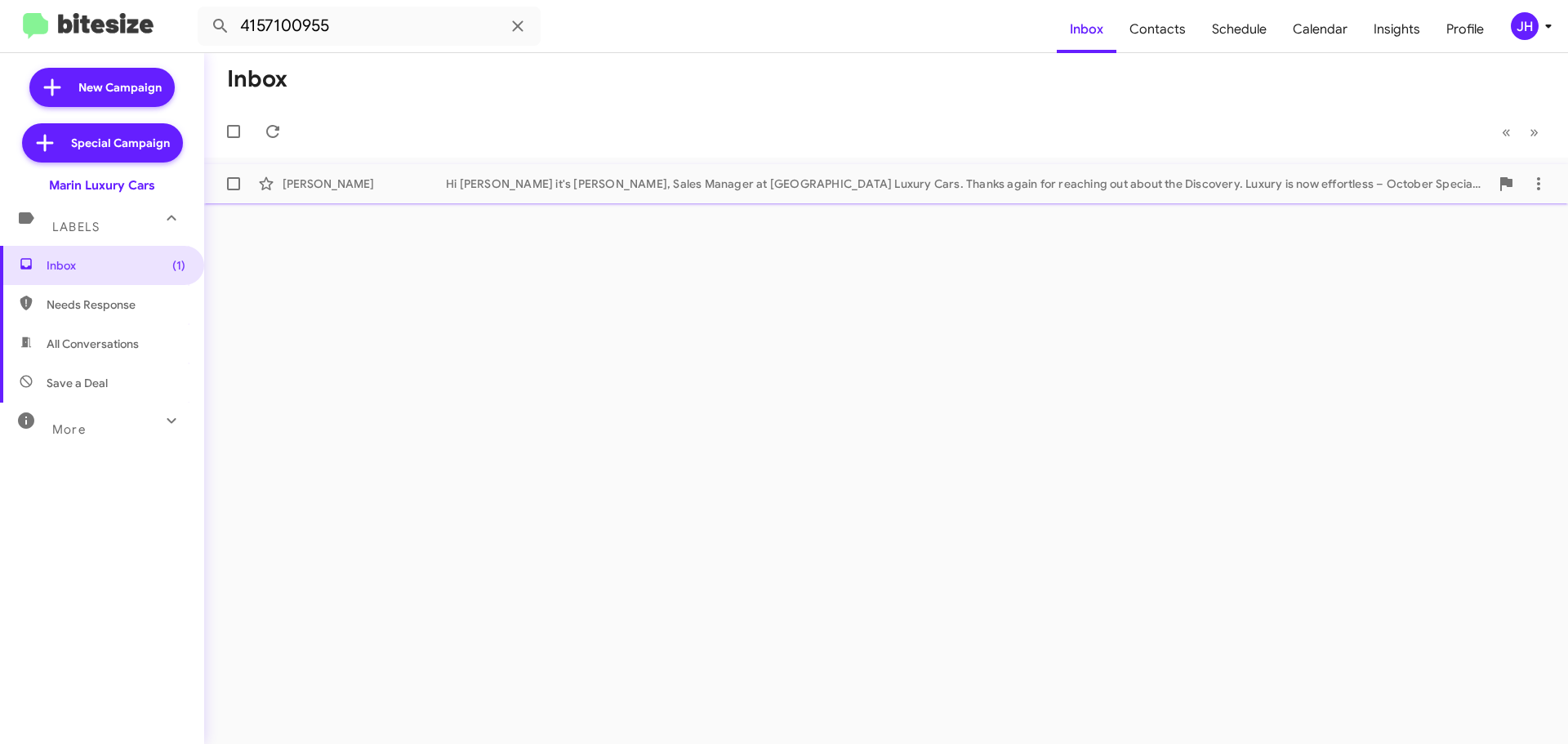
click at [464, 190] on div "Hi Debbie it's Conley Byrnes, Sales Manager at Marin Luxury Cars. Thanks again …" at bounding box center [967, 183] width 1043 height 16
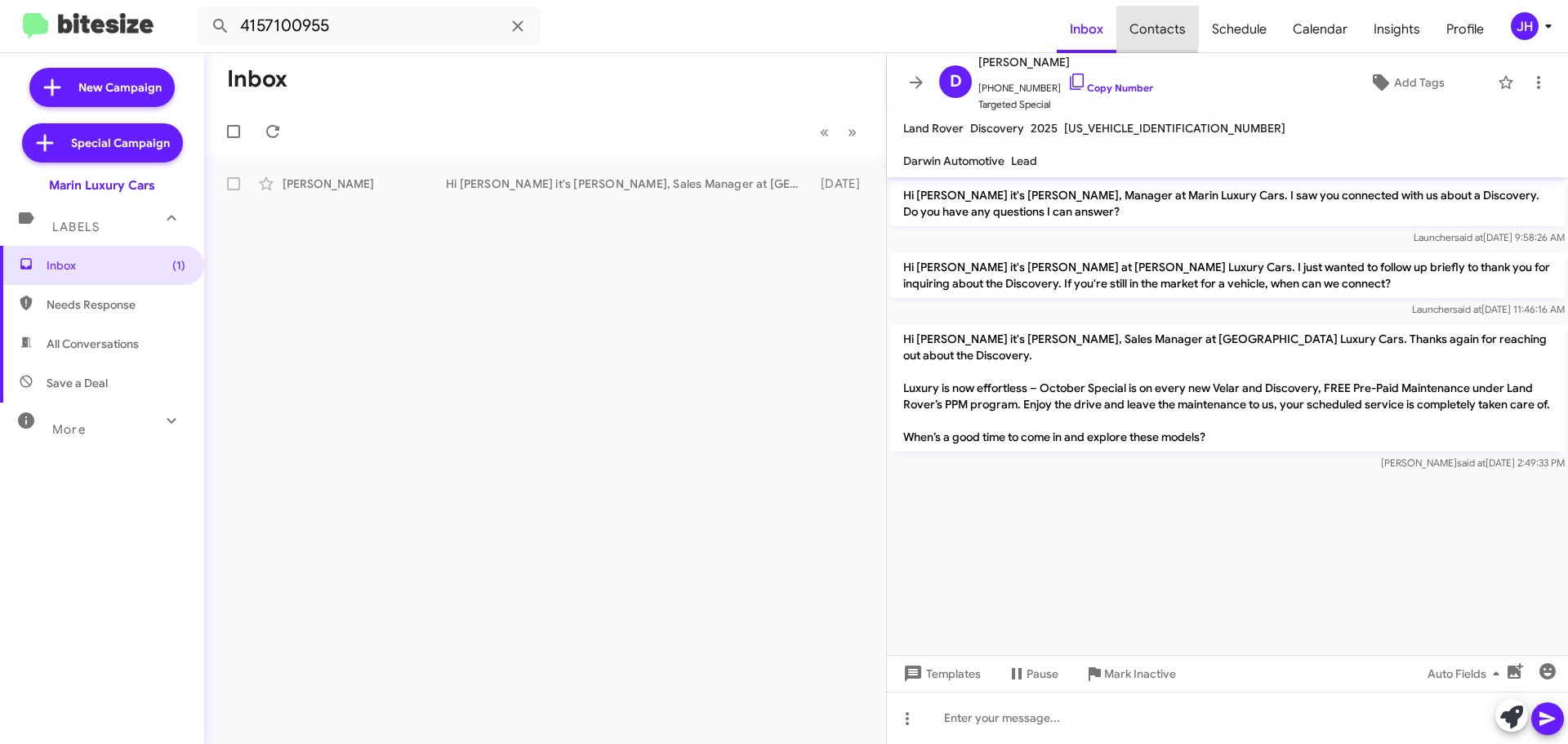
click at [1134, 27] on span "Contacts" at bounding box center [1158, 29] width 82 height 47
type input "in:groups"
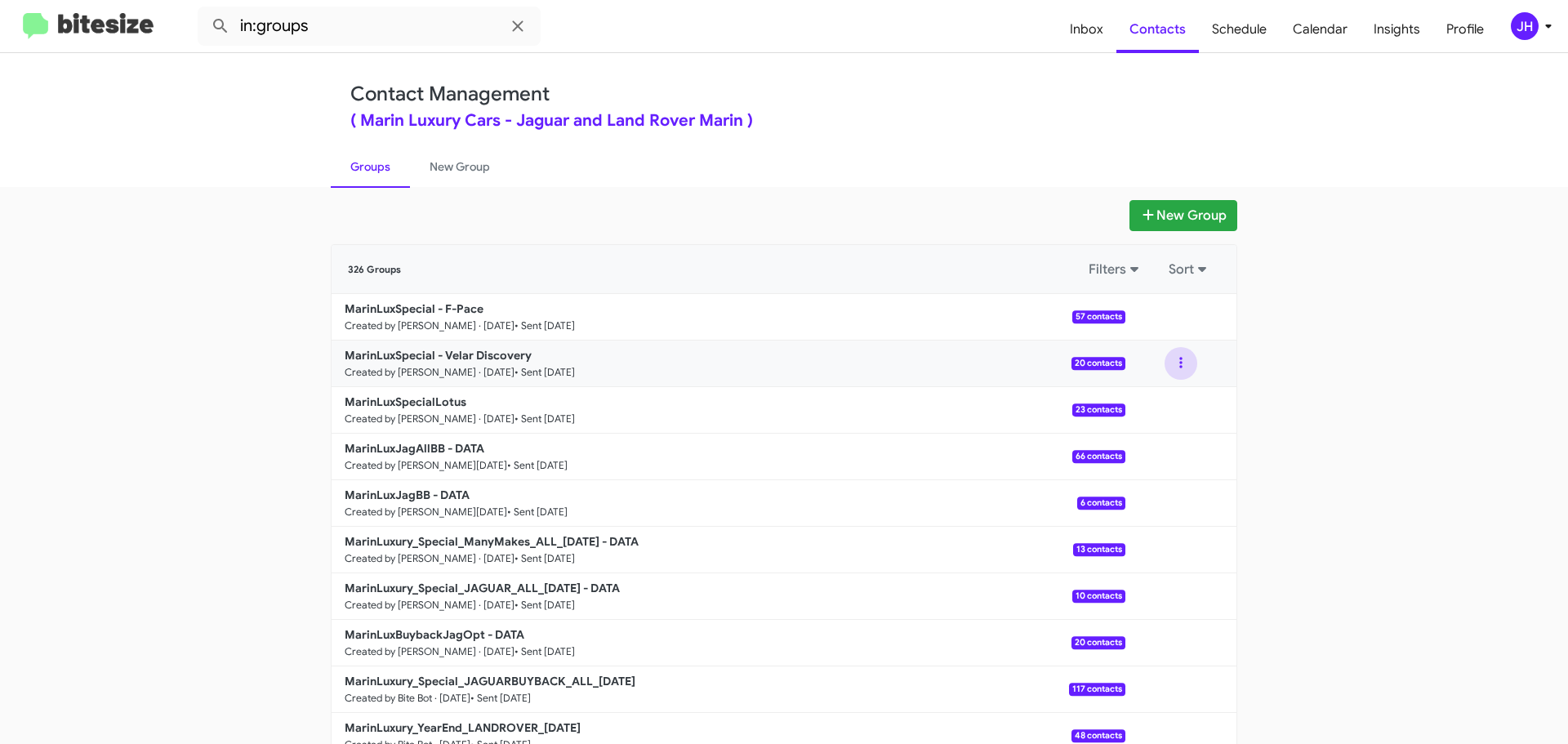
click at [1170, 361] on button at bounding box center [1181, 363] width 33 height 33
click at [1123, 397] on button "View contacts" at bounding box center [1132, 408] width 131 height 40
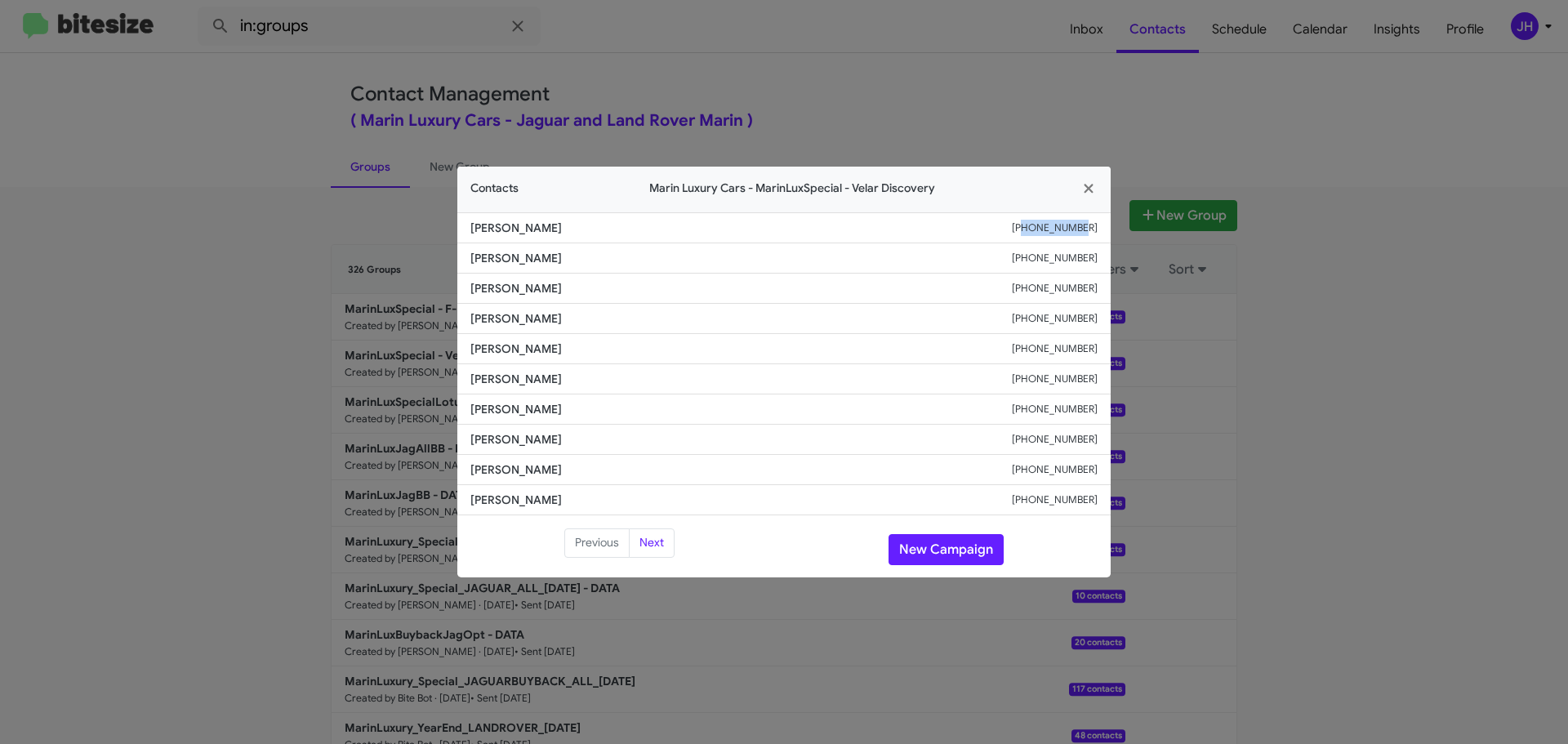
drag, startPoint x: 1102, startPoint y: 227, endPoint x: 1047, endPoint y: 228, distance: 55.0
click at [1047, 228] on li "Hannah Brown +14152979117" at bounding box center [783, 228] width 653 height 31
copy small "4152979117"
click at [1085, 191] on icon "button" at bounding box center [1089, 188] width 19 height 15
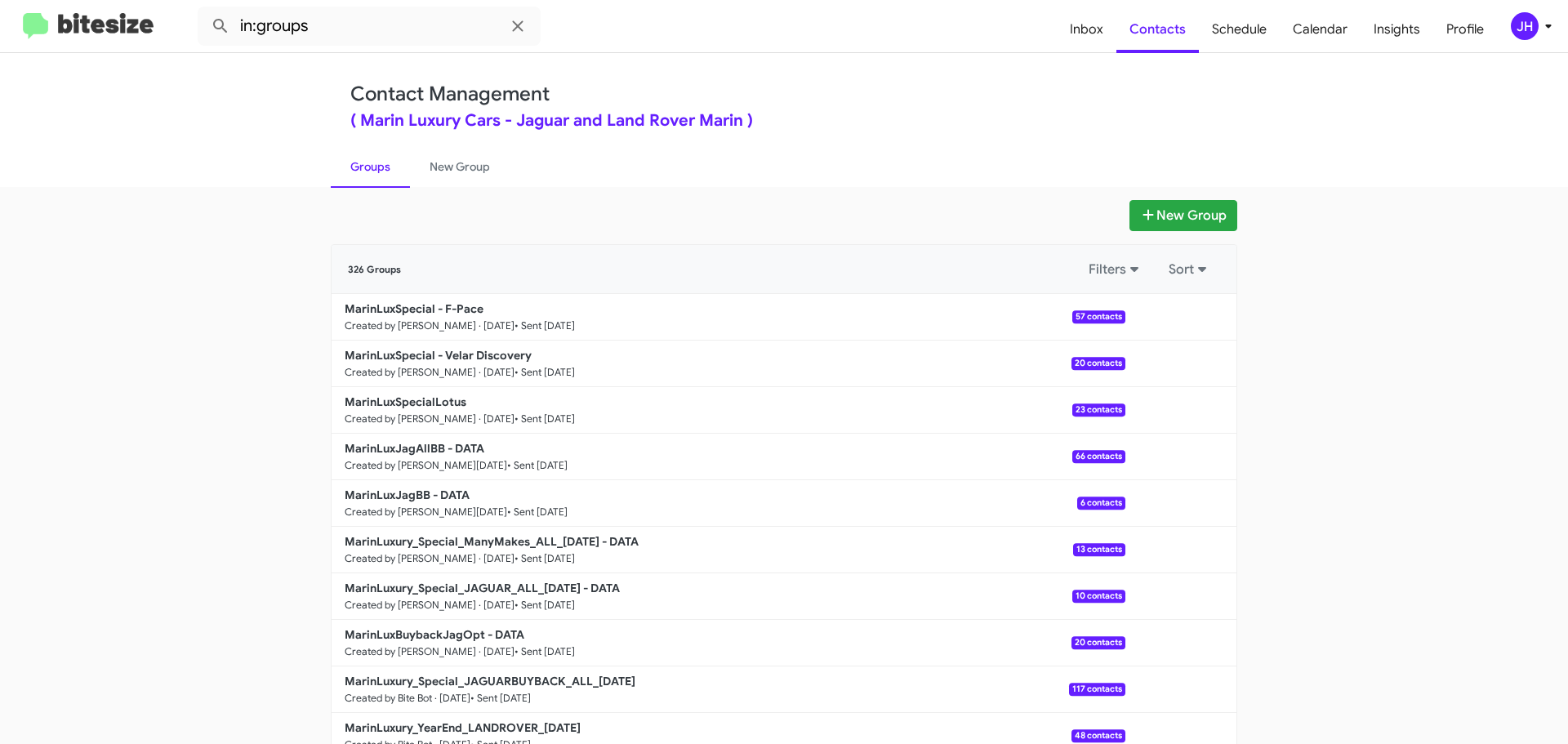
click at [1079, 25] on span "Inbox" at bounding box center [1085, 29] width 59 height 47
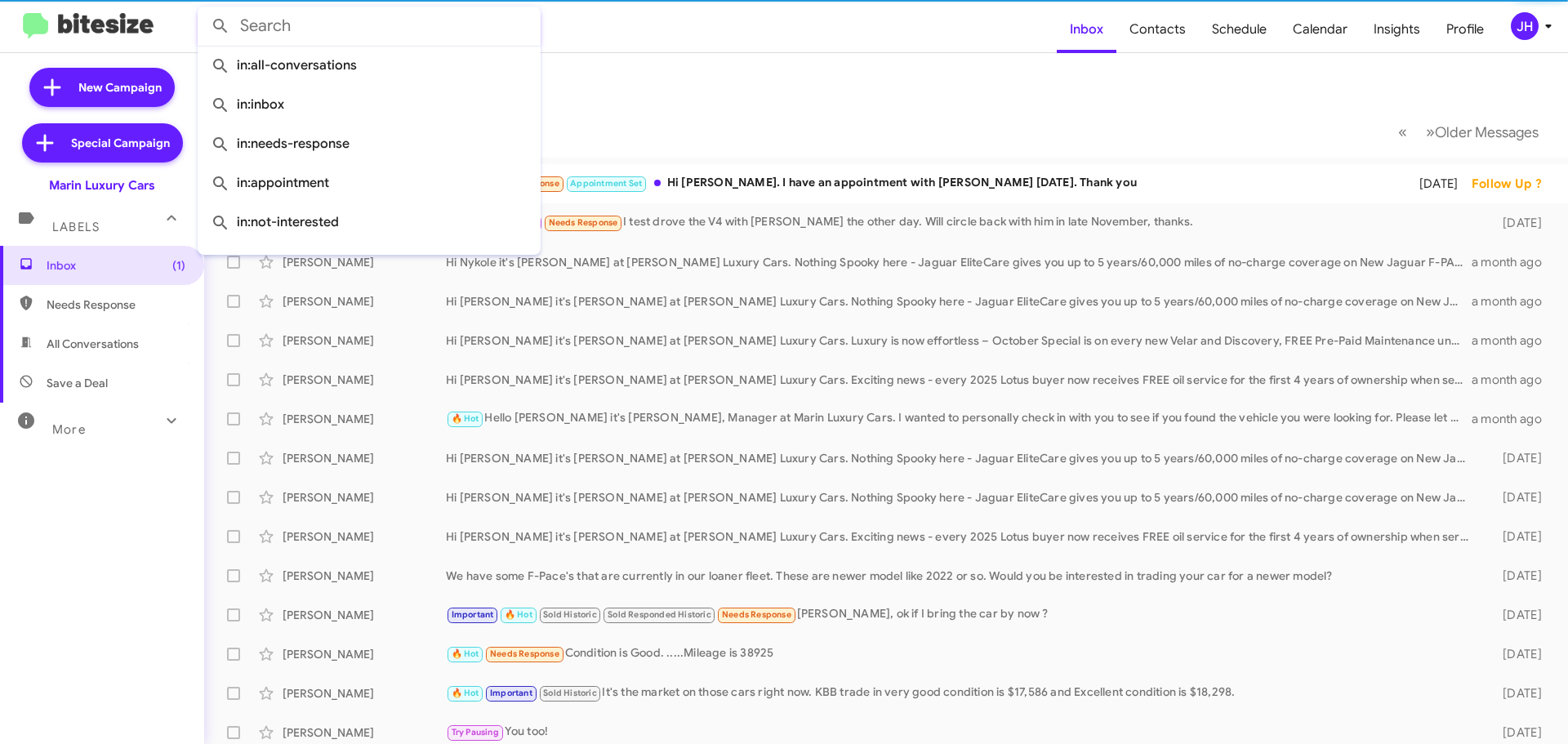
click at [333, 30] on input "text" at bounding box center [368, 27] width 343 height 40
paste input "4152979117"
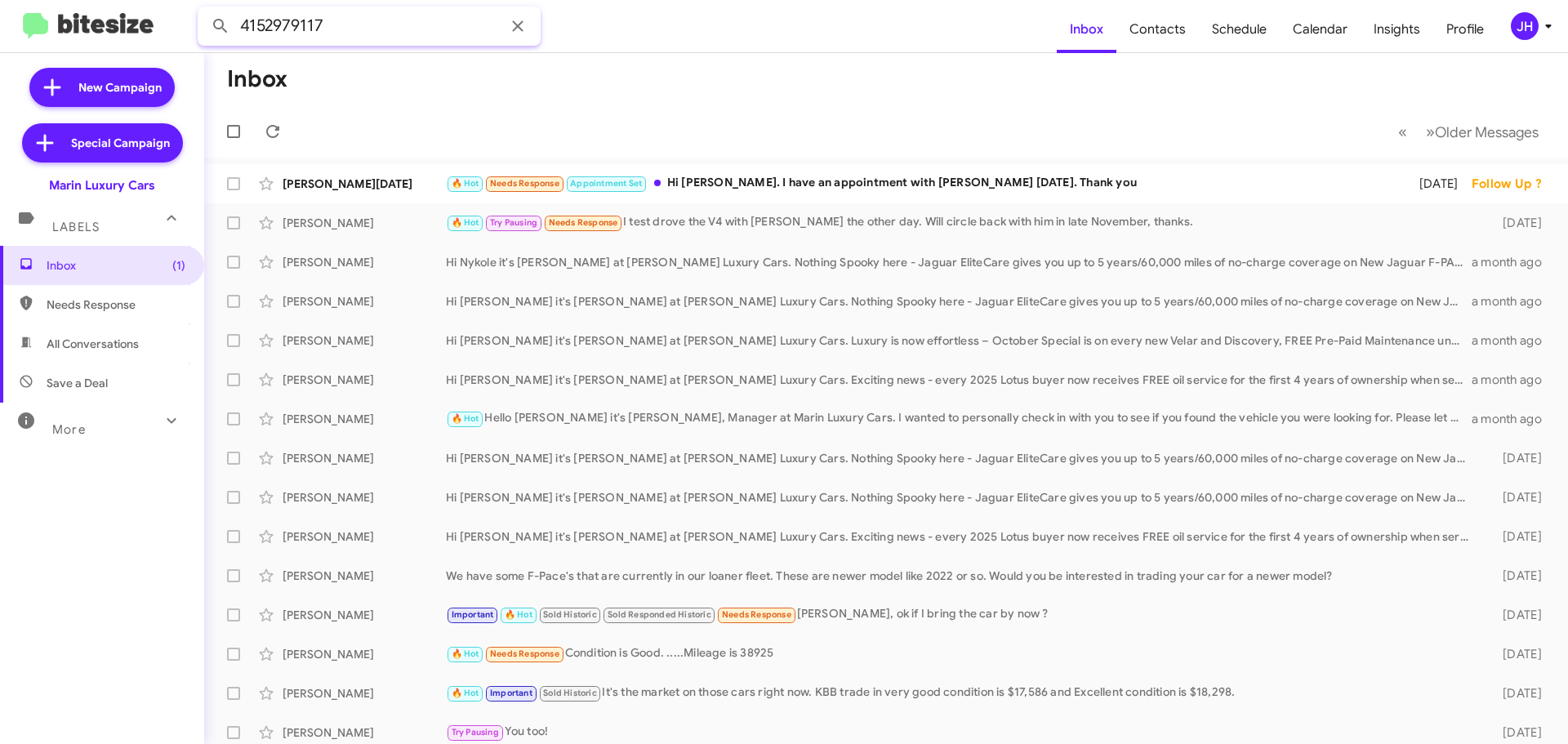
type input "4152979117"
click at [204, 9] on button at bounding box center [221, 26] width 33 height 33
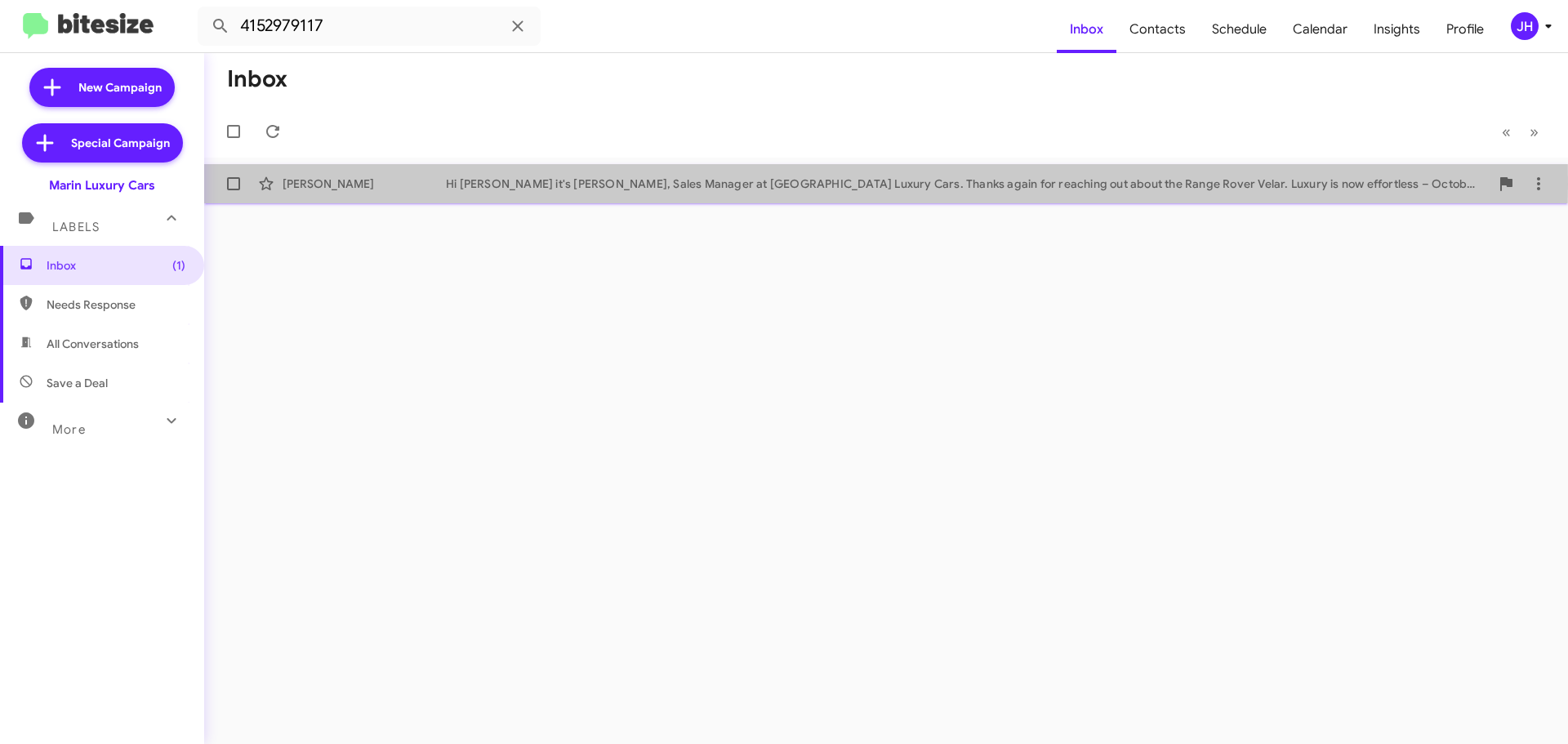
click at [491, 184] on div "Hi Hannah it's Conley Byrnes, Sales Manager at Marin Luxury Cars. Thanks again …" at bounding box center [967, 183] width 1043 height 16
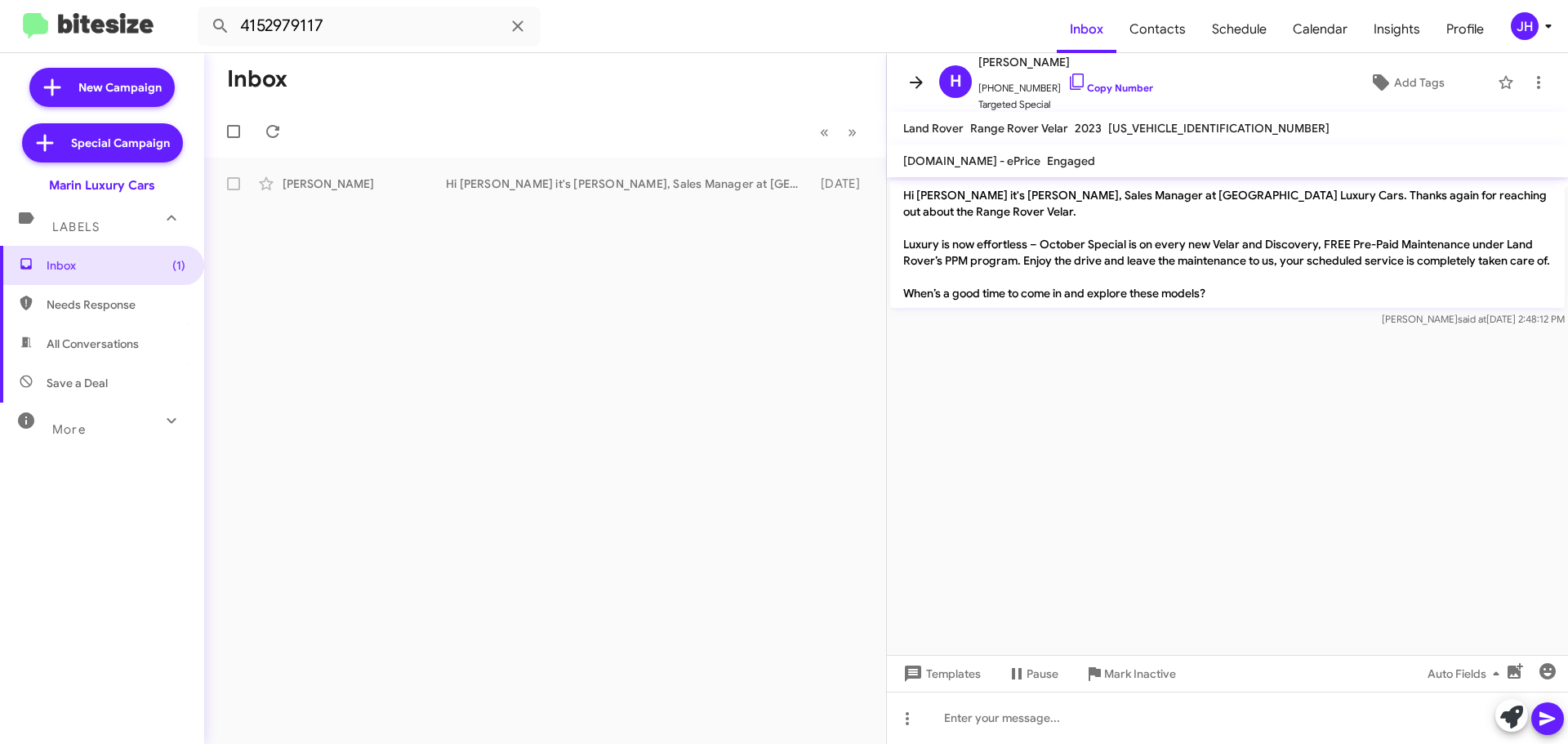
click at [914, 81] on icon at bounding box center [915, 82] width 20 height 20
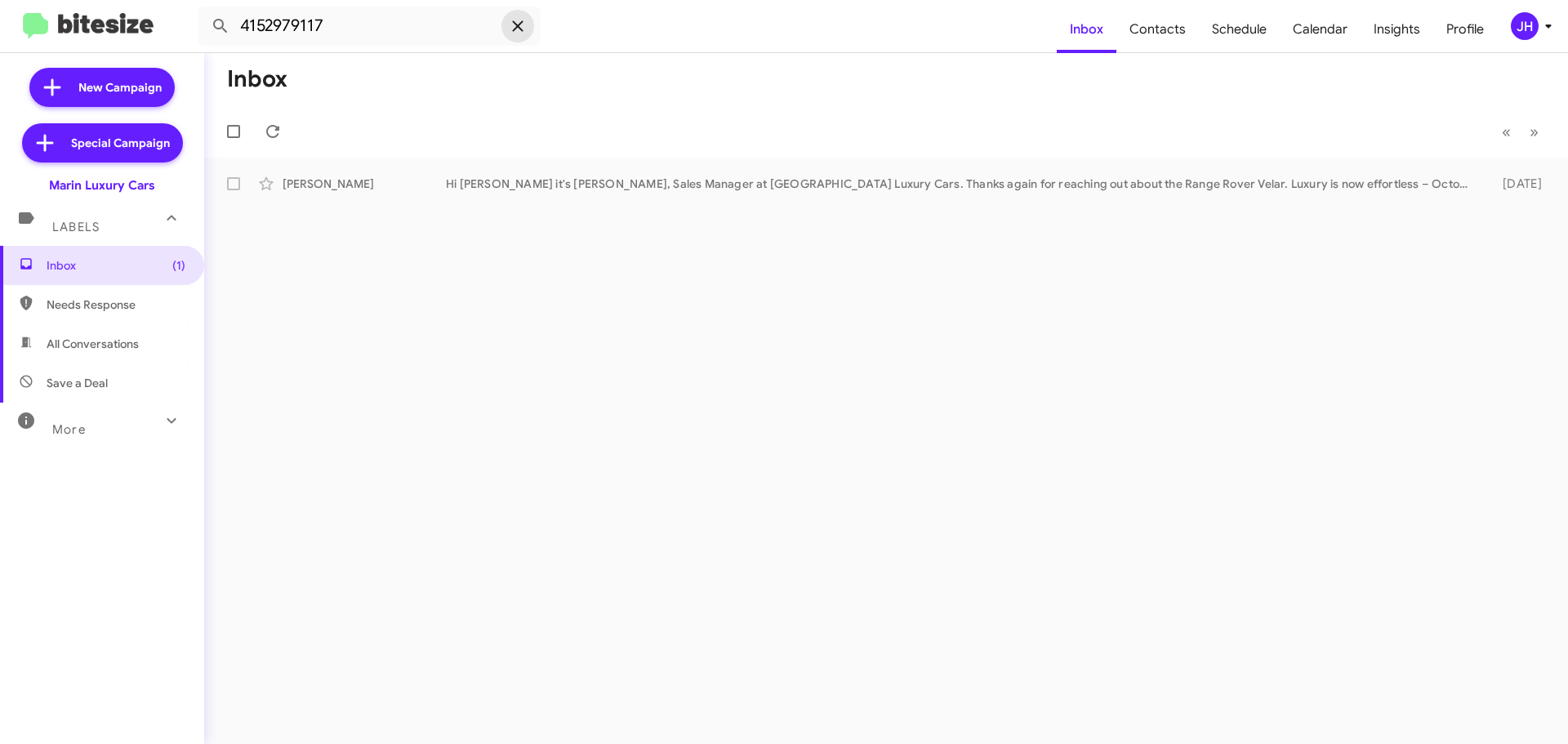
click at [521, 27] on icon at bounding box center [517, 26] width 20 height 20
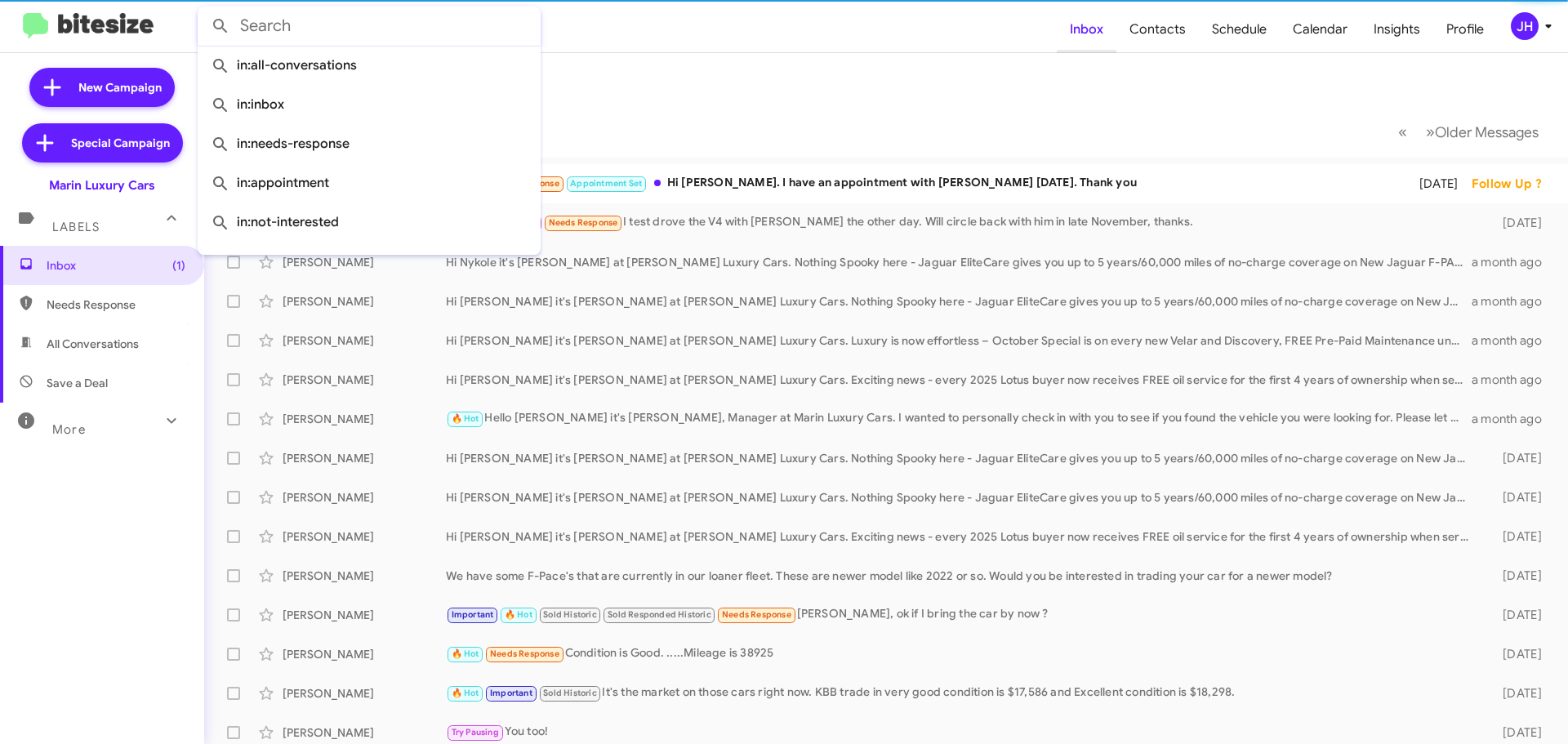
click at [1088, 31] on span "Inbox" at bounding box center [1085, 29] width 59 height 47
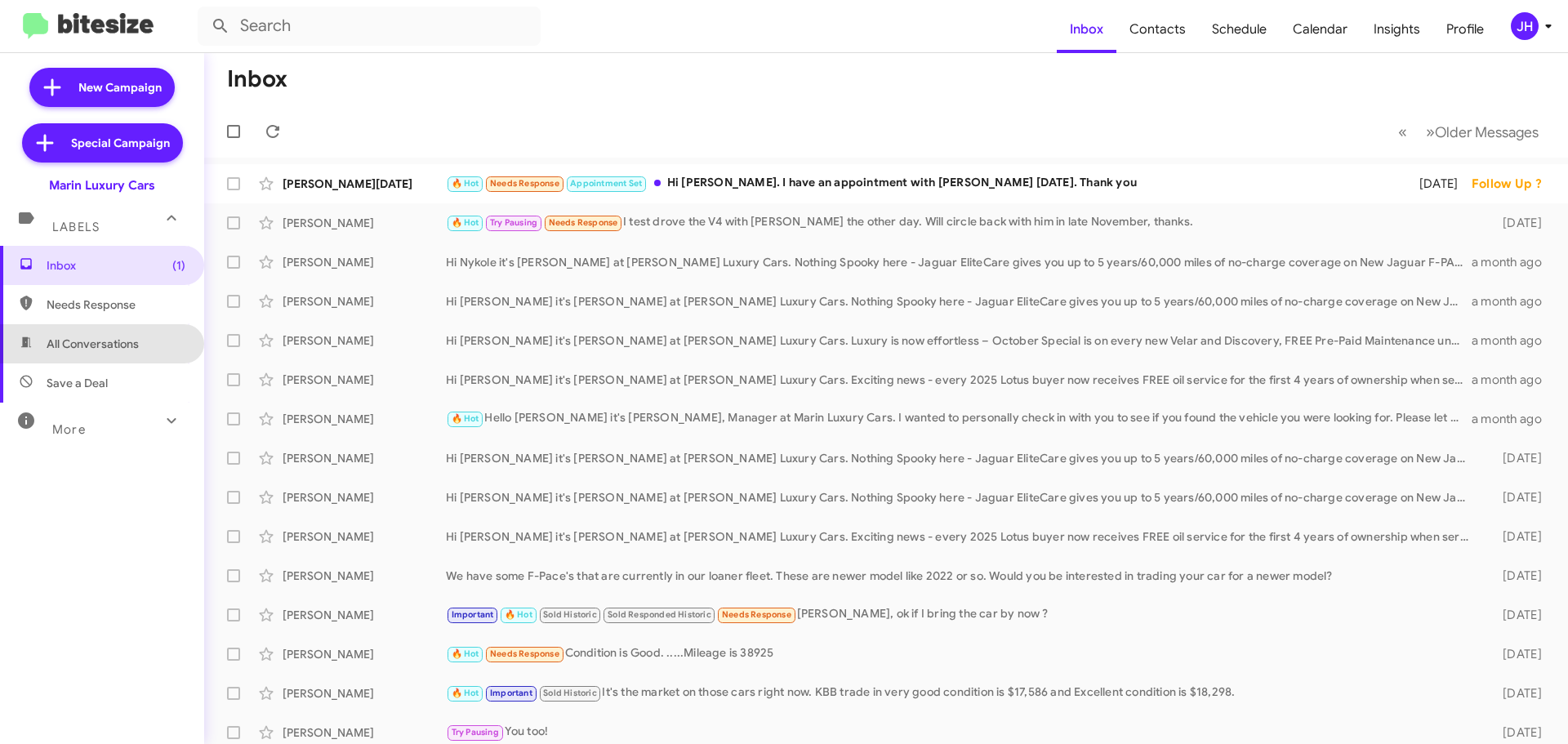
click at [109, 355] on span "All Conversations" at bounding box center [102, 344] width 204 height 40
type input "in:all-conversations"
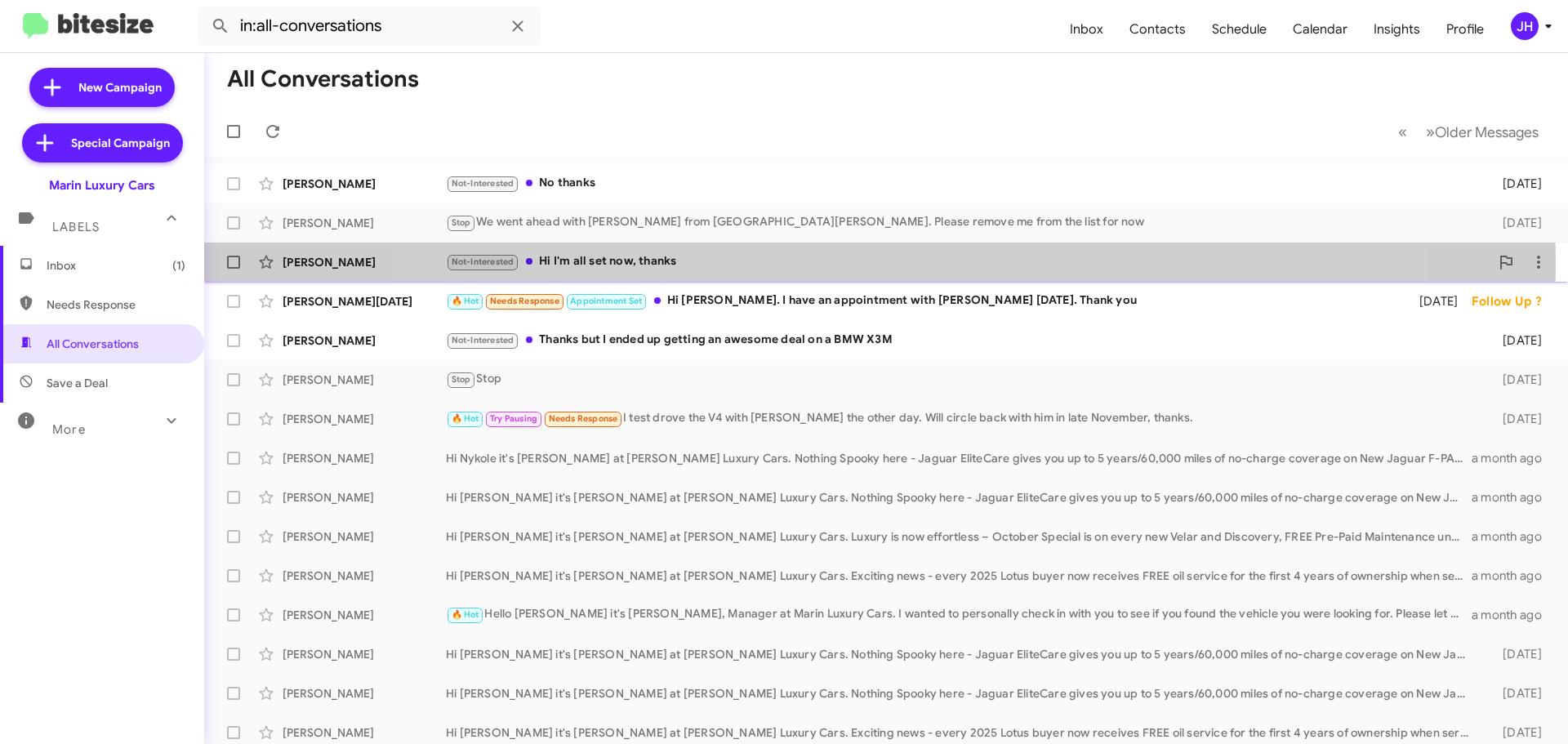
click at [869, 265] on div "Not-Interested Hi I'm all set now, thanks" at bounding box center [967, 262] width 1043 height 19
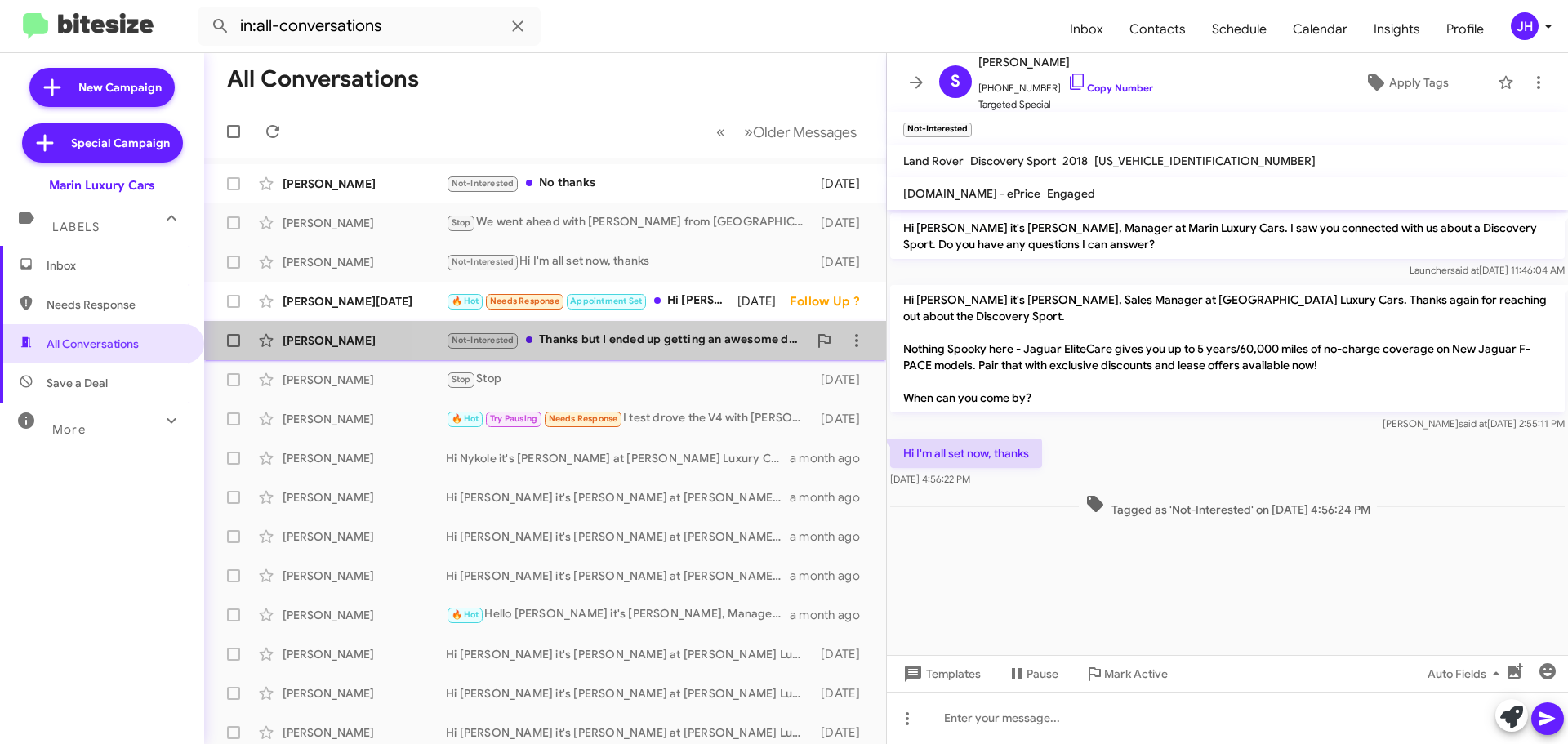
click at [705, 342] on div "Not-Interested Thanks but I ended up getting an awesome deal on a BMW X3M" at bounding box center [626, 340] width 362 height 19
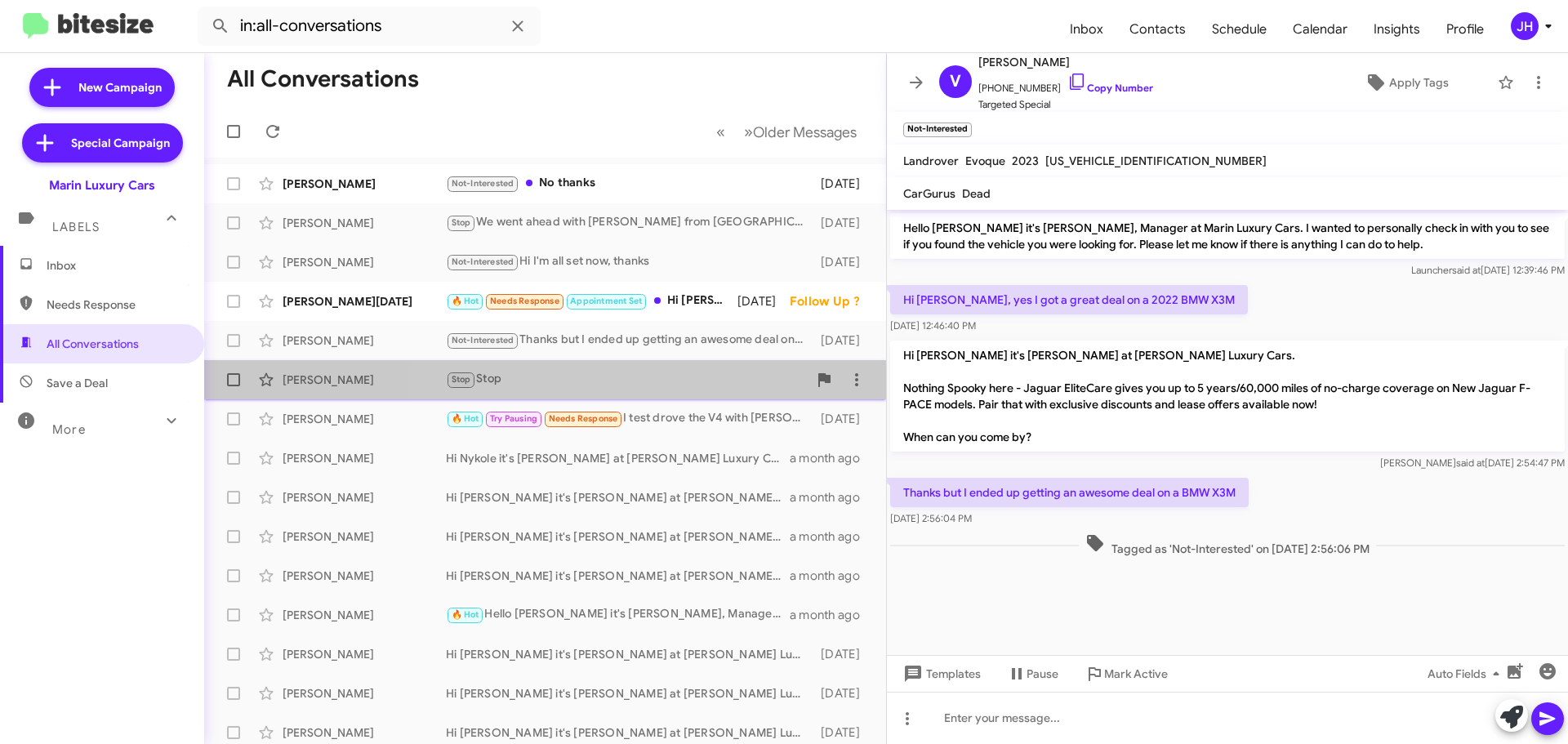
click at [689, 363] on span "Meghan Van De Hei Stop Stop 2 days ago" at bounding box center [545, 380] width 682 height 40
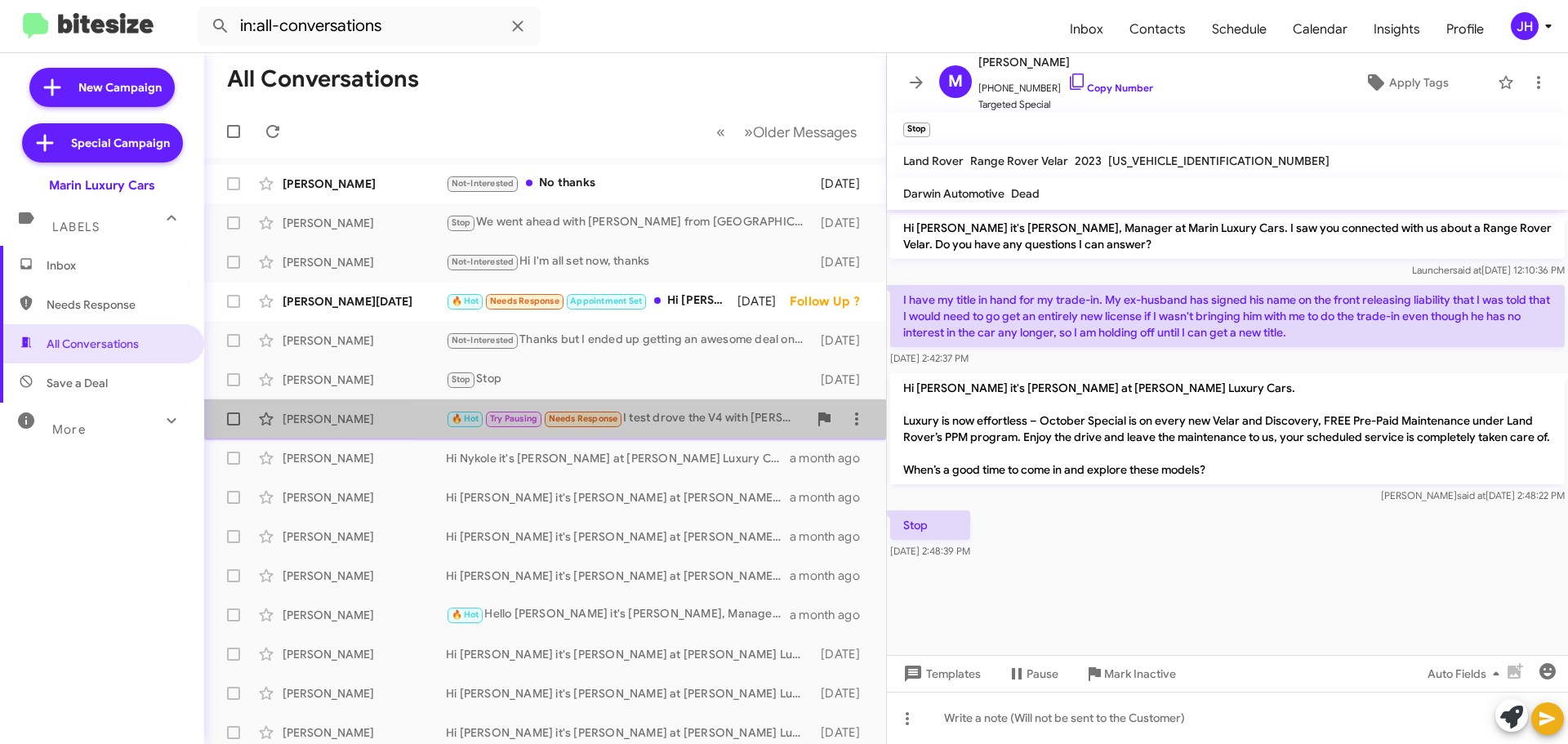
click at [710, 428] on div "🔥 Hot Try Pausing Needs Response I test drove the V4 with Jordan the other day.…" at bounding box center [626, 418] width 362 height 19
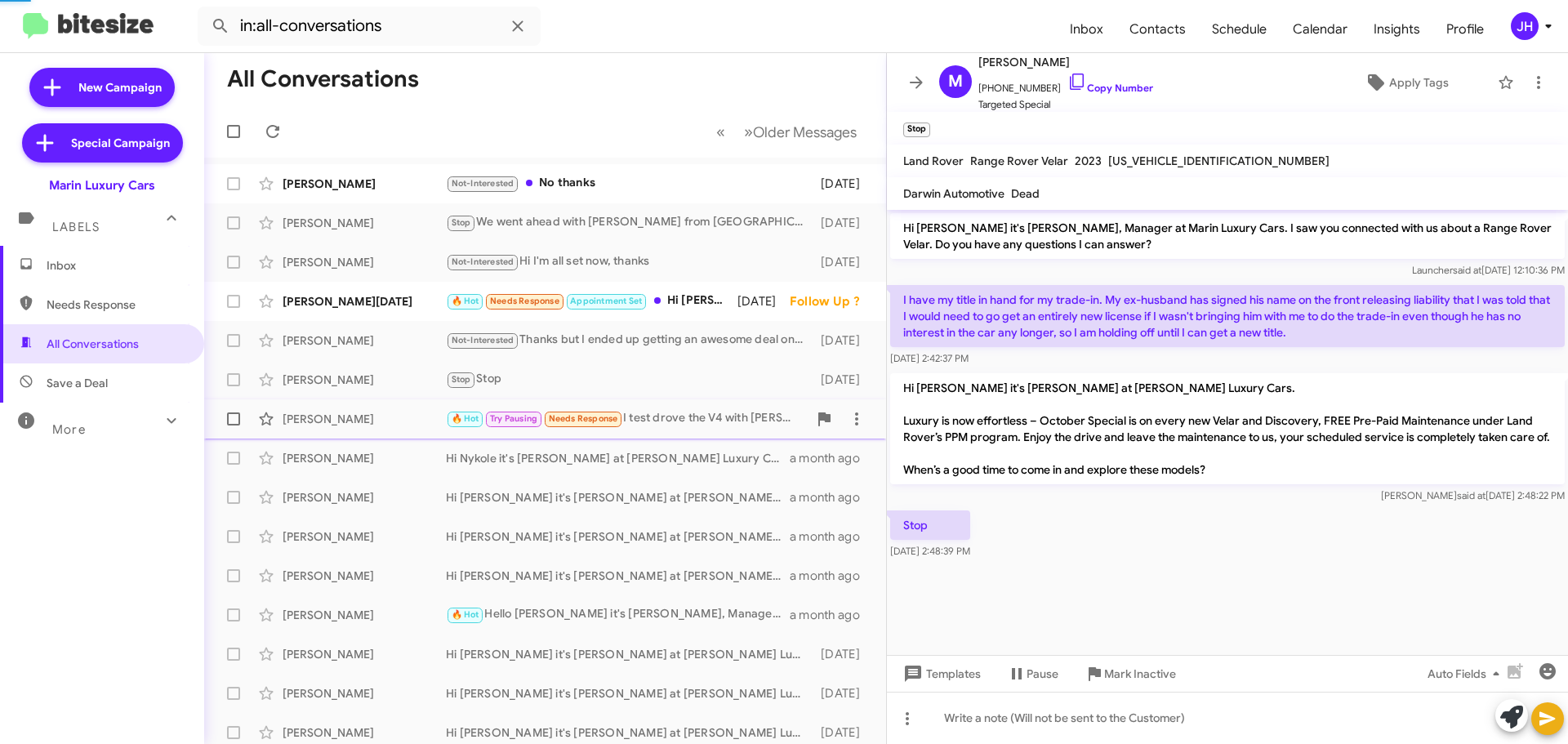
scroll to position [162, 0]
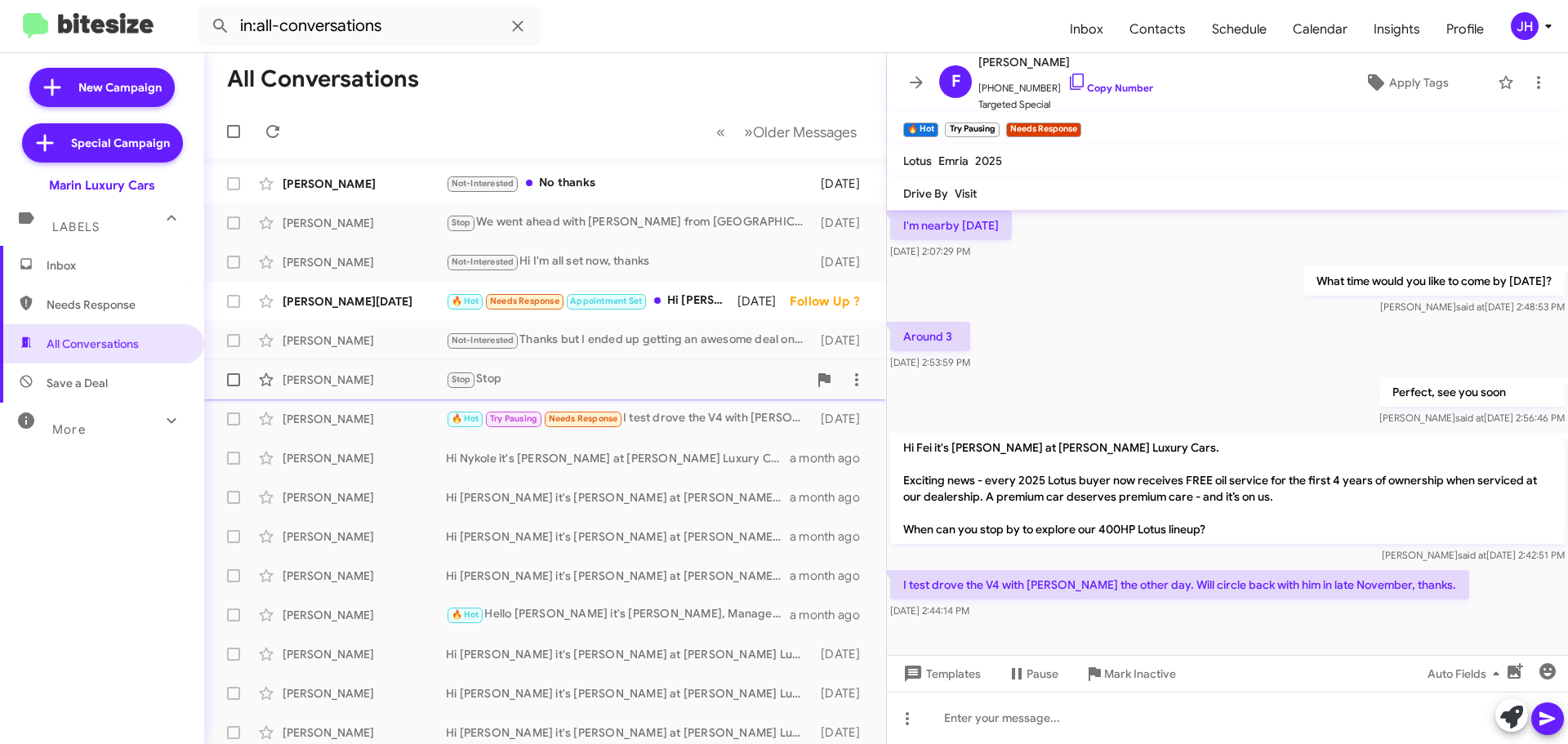
click at [689, 387] on div "Stop Stop" at bounding box center [626, 380] width 362 height 19
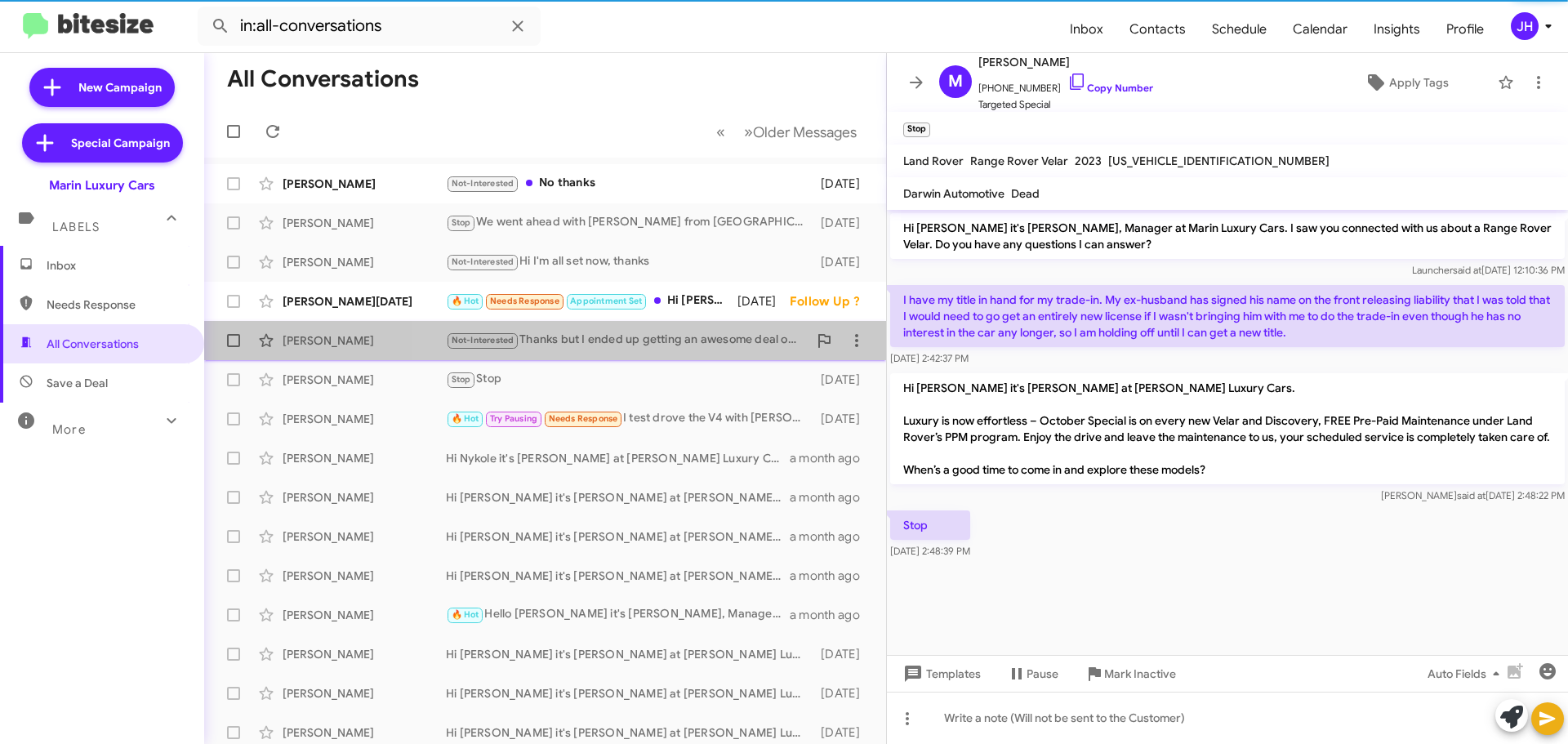
click at [689, 347] on div "Not-Interested Thanks but I ended up getting an awesome deal on a BMW X3M" at bounding box center [626, 340] width 362 height 19
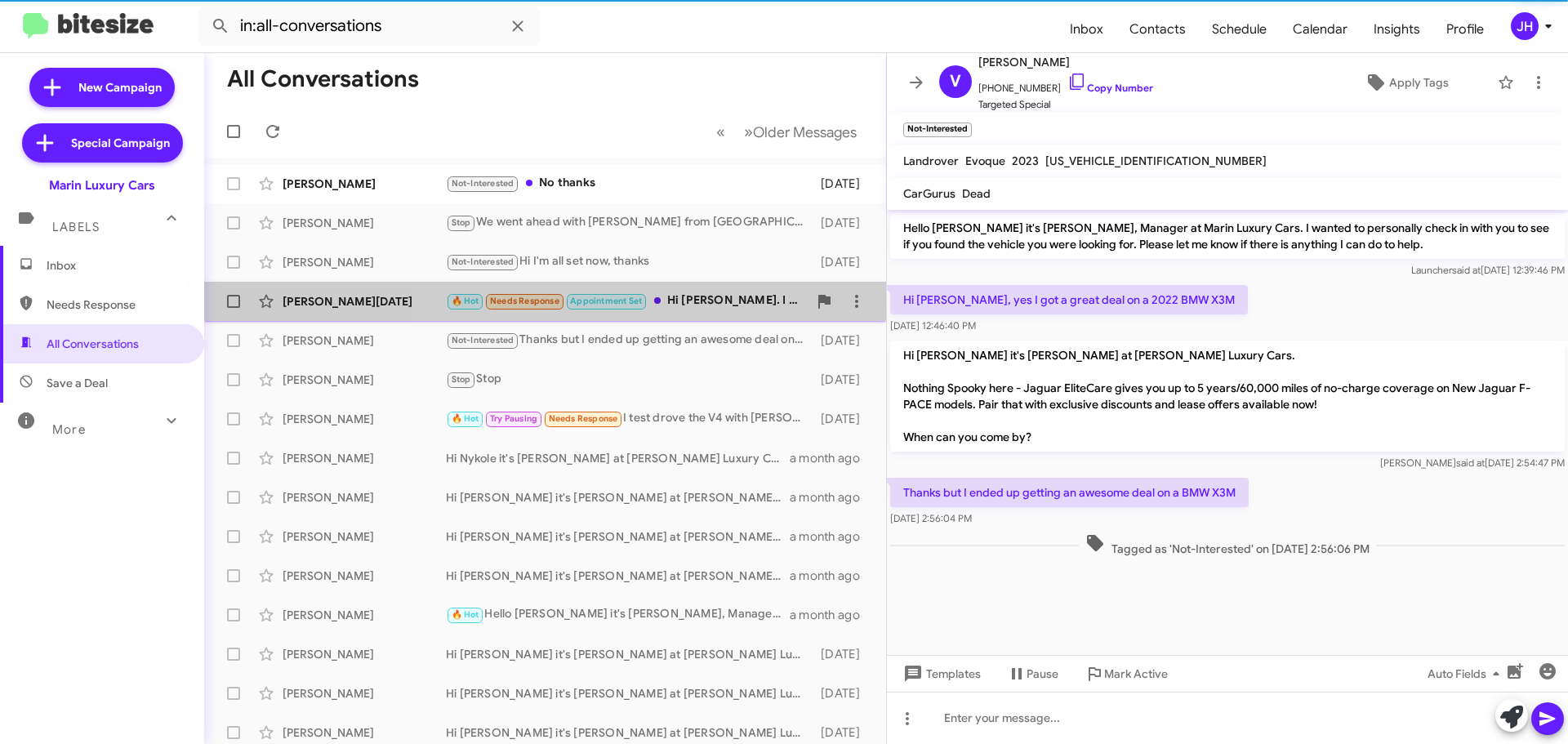
click at [705, 310] on div "🔥 Hot Needs Response Appointment Set Hi Conley. I have an appointment with Davi…" at bounding box center [626, 301] width 362 height 19
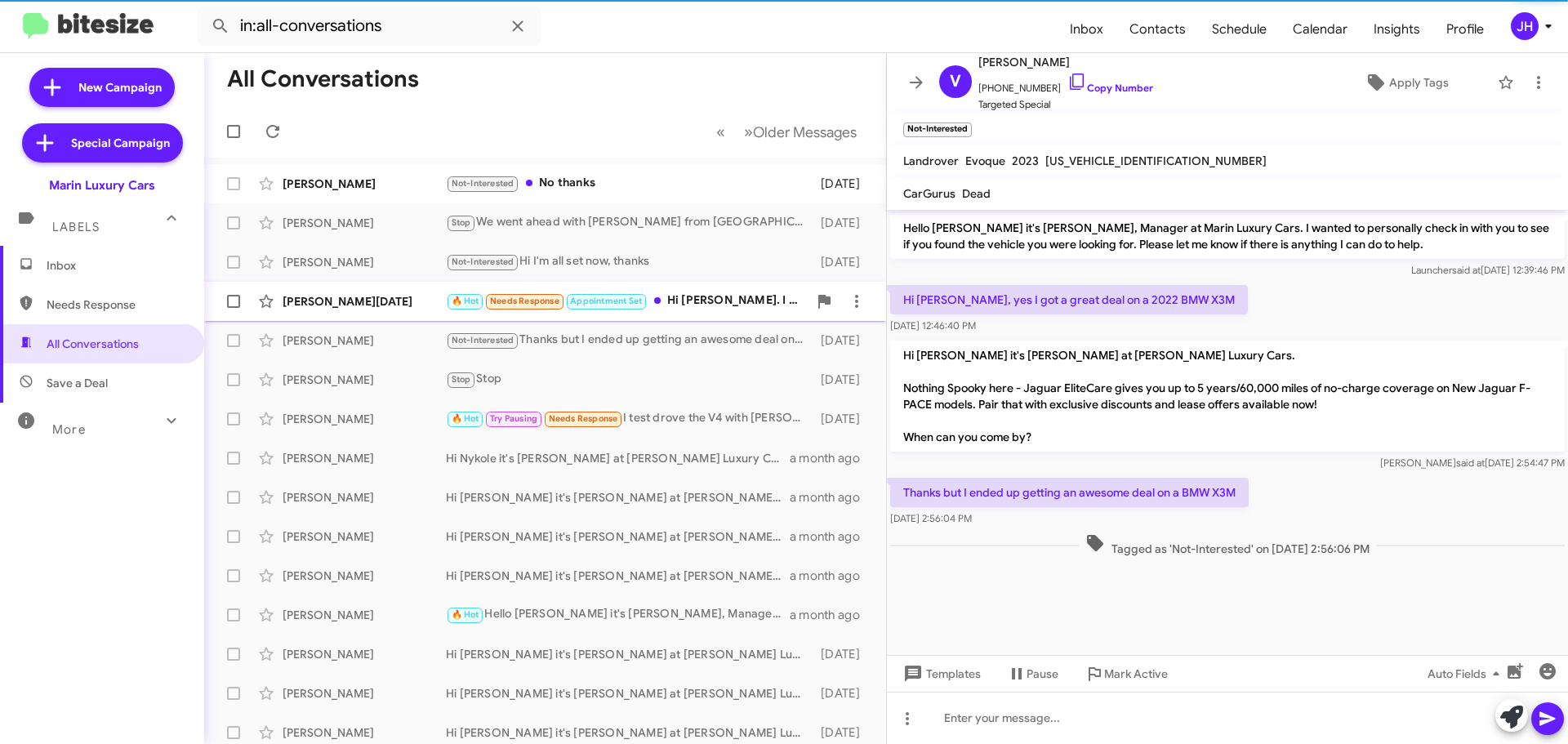
scroll to position [100, 0]
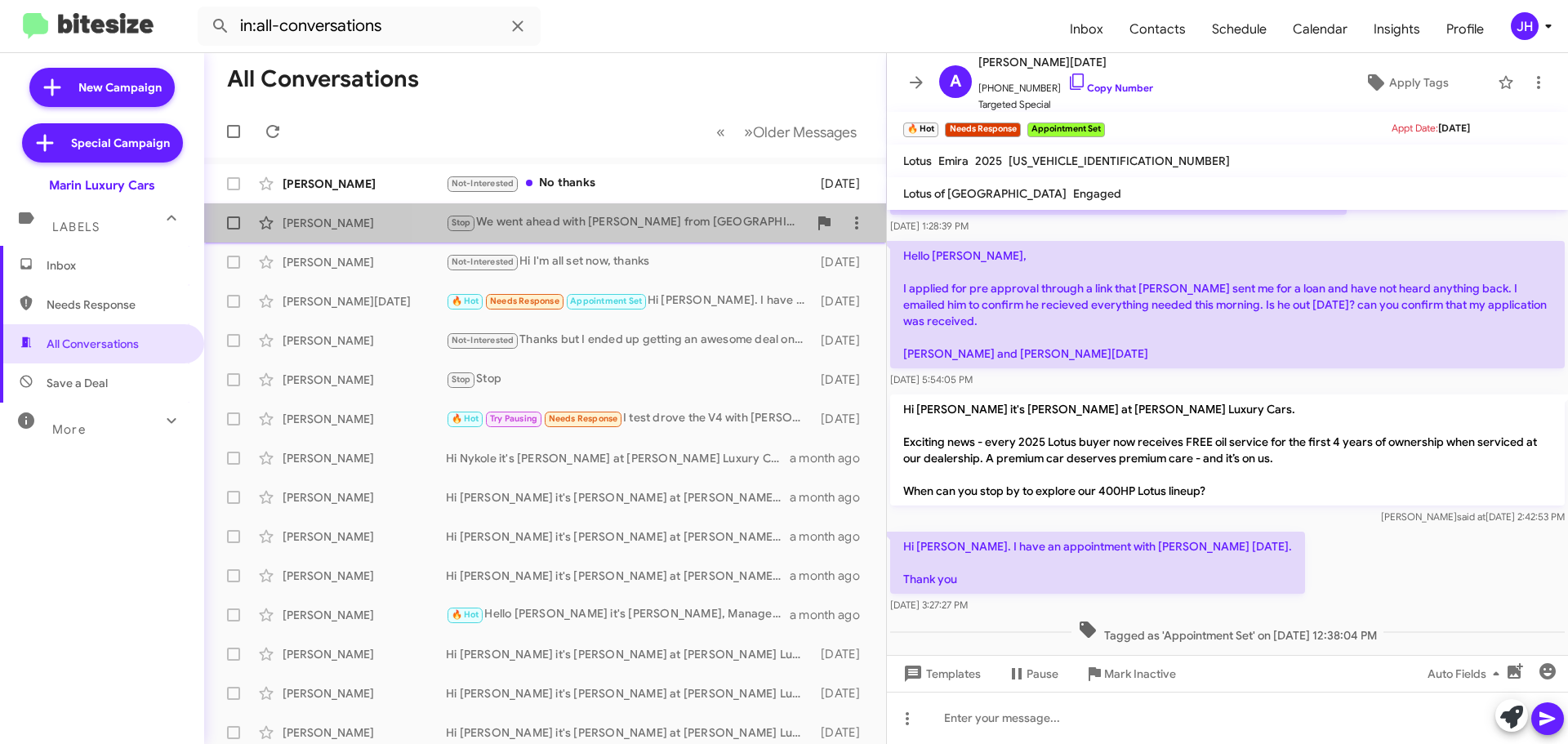
click at [653, 223] on div "Stop We went ahead with Velar from San Jose. Please remove me from the list for…" at bounding box center [626, 223] width 362 height 19
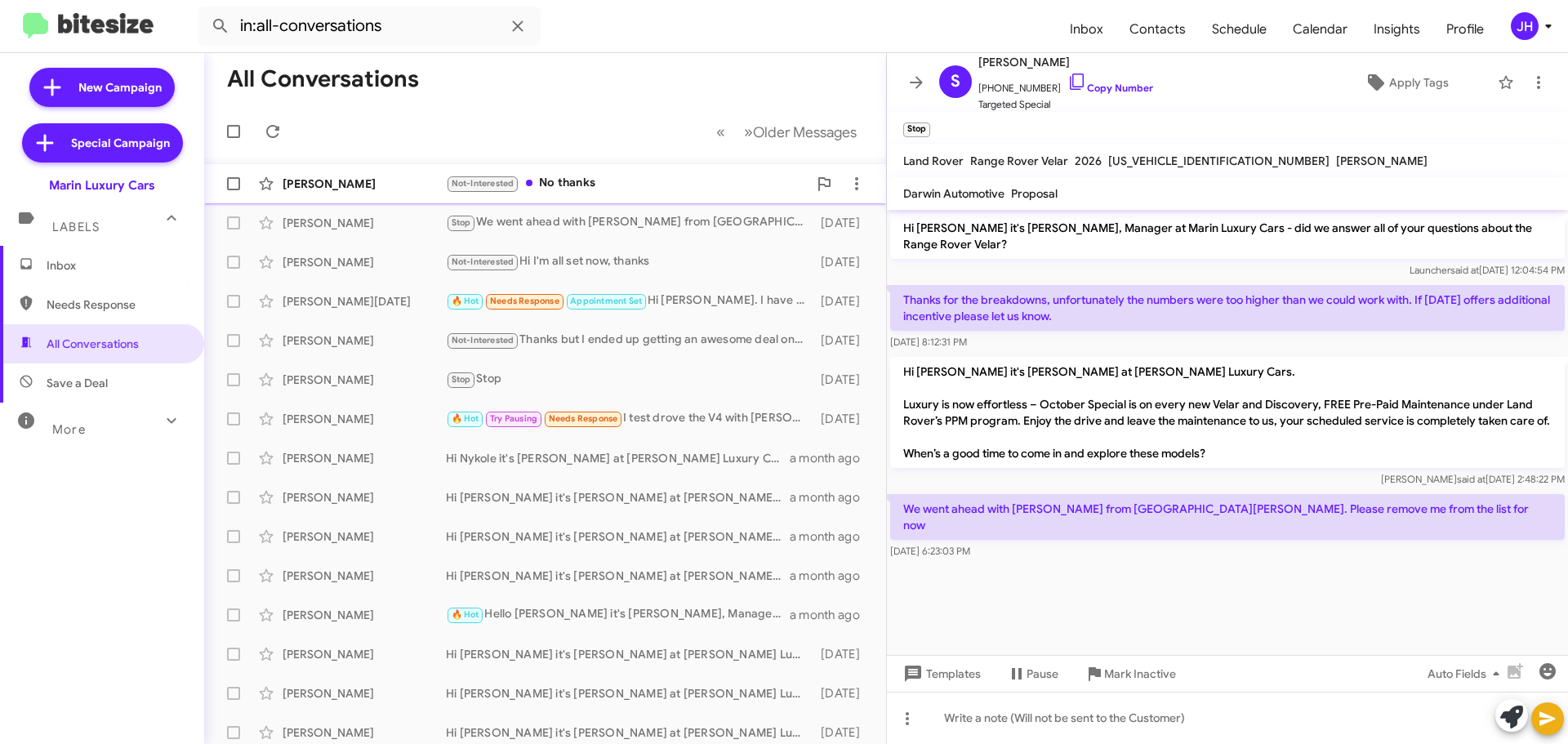
click at [671, 179] on div "Not-Interested No thanks" at bounding box center [626, 184] width 362 height 19
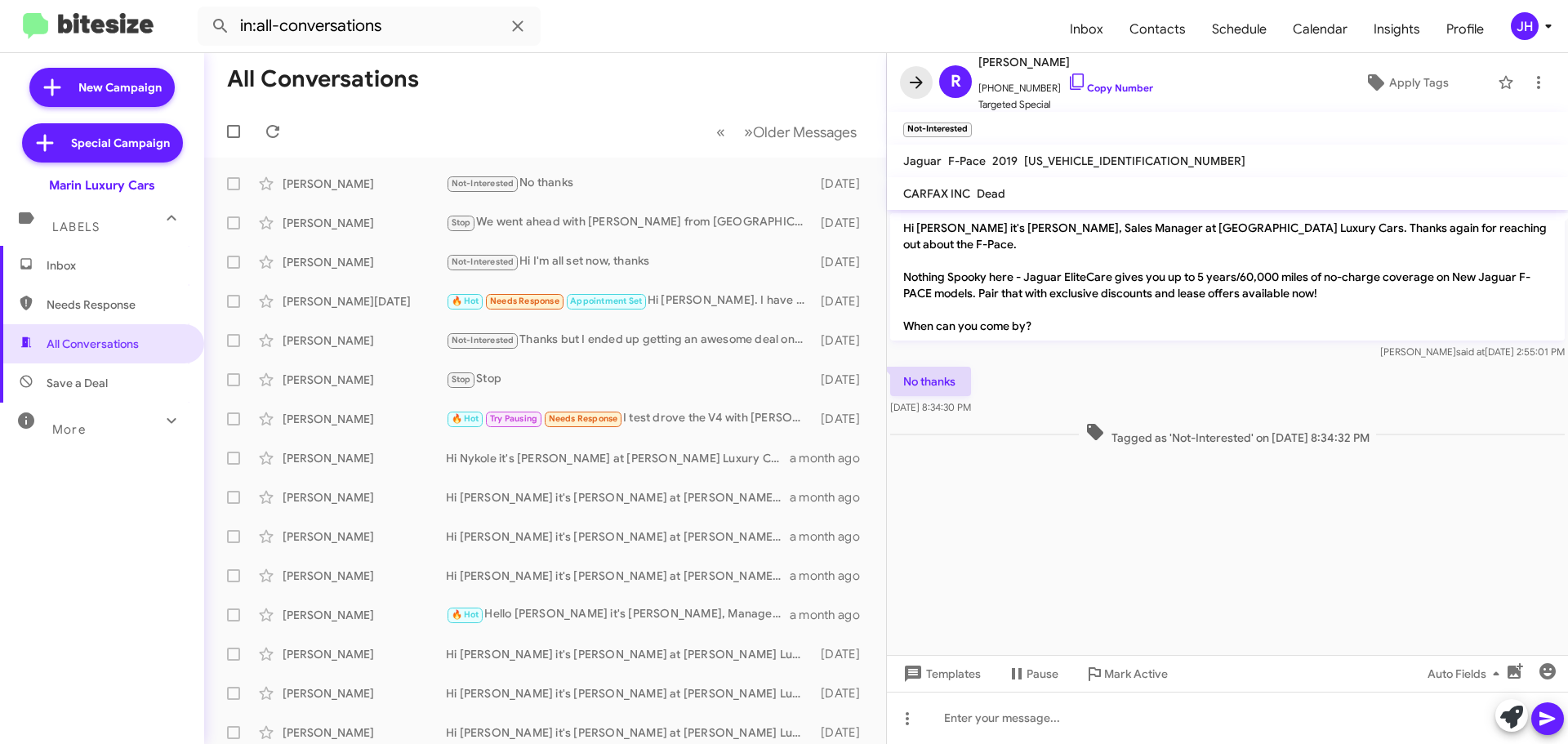
click at [929, 82] on span at bounding box center [916, 82] width 33 height 20
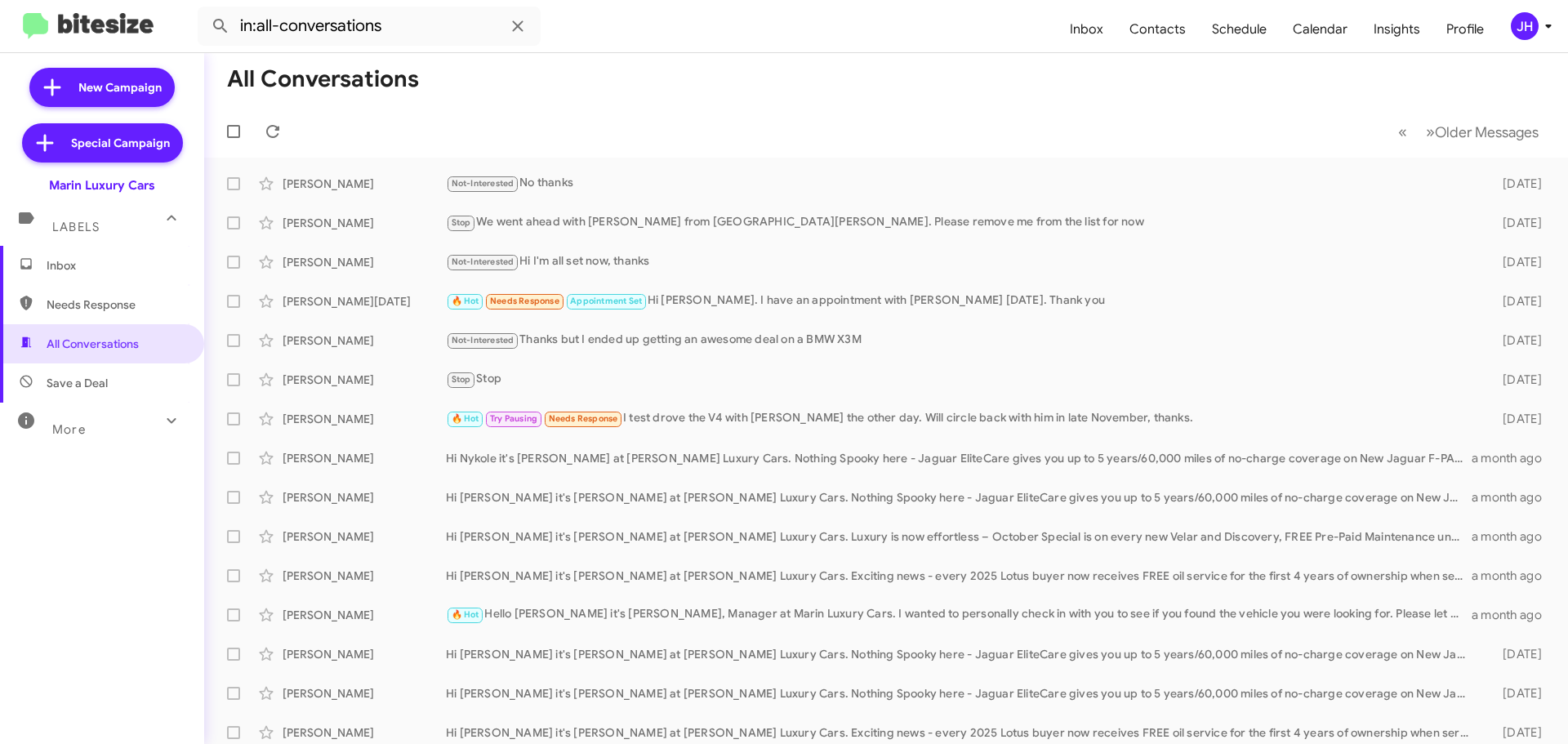
click at [1515, 40] on mat-toolbar "in:all-conversations Inbox Contacts Schedule Calendar Insights Profile JH" at bounding box center [784, 26] width 1568 height 52
click at [1522, 30] on div "JH" at bounding box center [1524, 26] width 27 height 27
